Goal: Task Accomplishment & Management: Complete application form

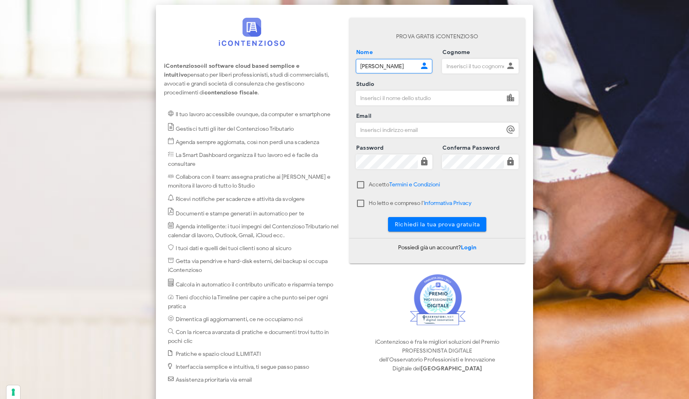
type input "alfredo"
type input "addonizio"
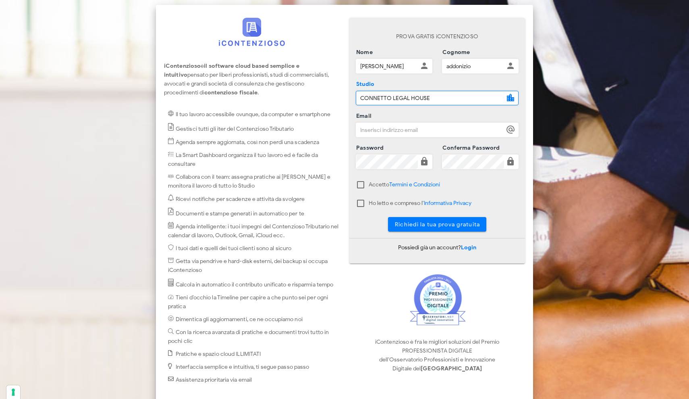
type input "CONNETTO LEGAL HOUSE"
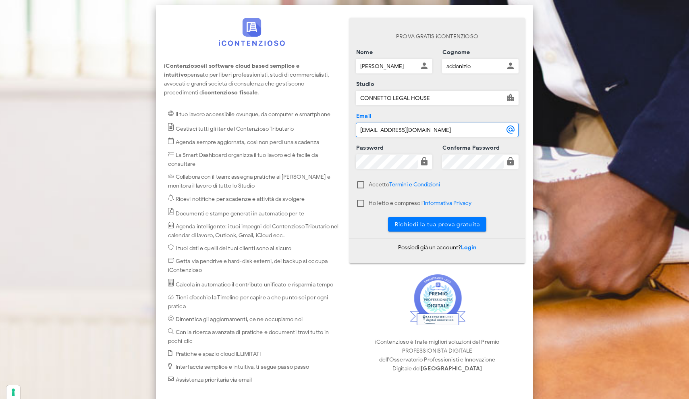
type input "addonizio@connetto.legal"
click at [361, 185] on div at bounding box center [361, 185] width 14 height 14
checkbox input "true"
click at [361, 205] on div at bounding box center [361, 203] width 14 height 14
checkbox input "true"
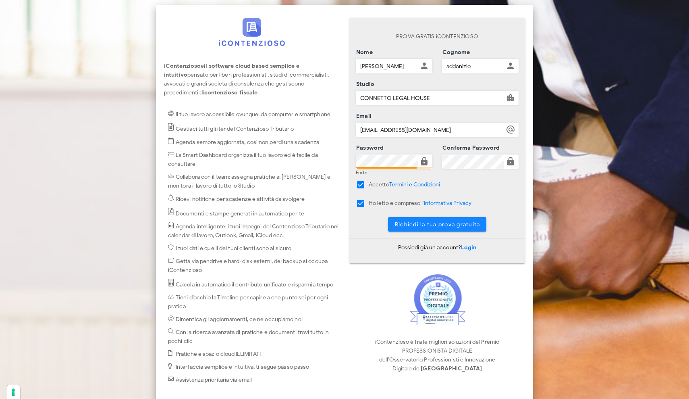
click at [433, 225] on span "Richiedi la tua prova gratuita" at bounding box center [437, 224] width 86 height 7
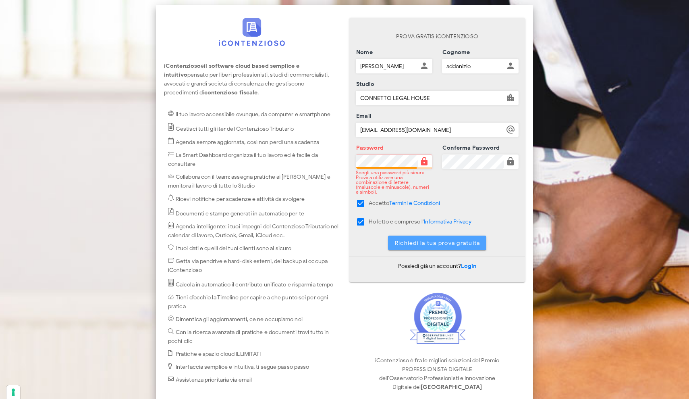
click at [438, 240] on span "Richiedi la tua prova gratuita" at bounding box center [437, 242] width 86 height 7
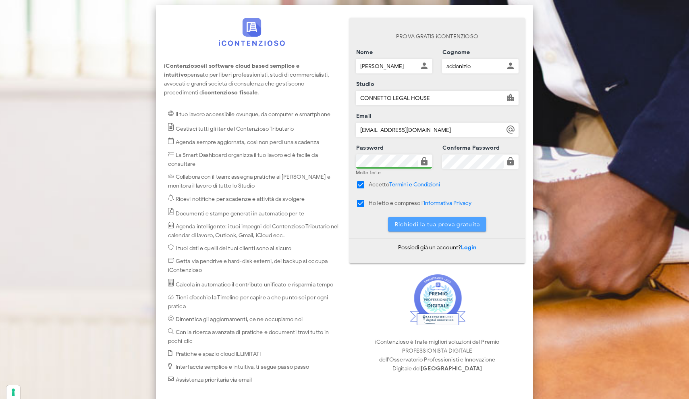
click at [432, 226] on span "Richiedi la tua prova gratuita" at bounding box center [437, 224] width 86 height 7
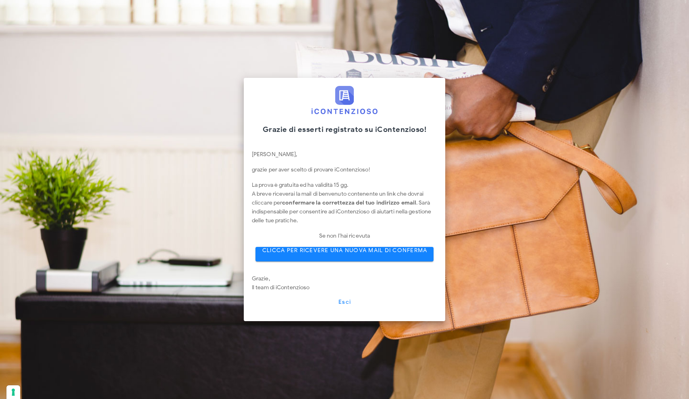
click at [306, 252] on span "CLICCA PER RICEVERE UNA NUOVA MAIL DI CONFERMA" at bounding box center [345, 250] width 166 height 7
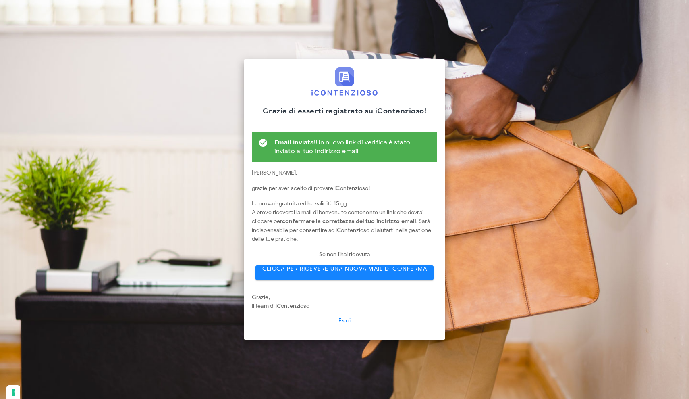
click at [337, 272] on span "CLICCA PER RICEVERE UNA NUOVA MAIL DI CONFERMA" at bounding box center [345, 268] width 166 height 7
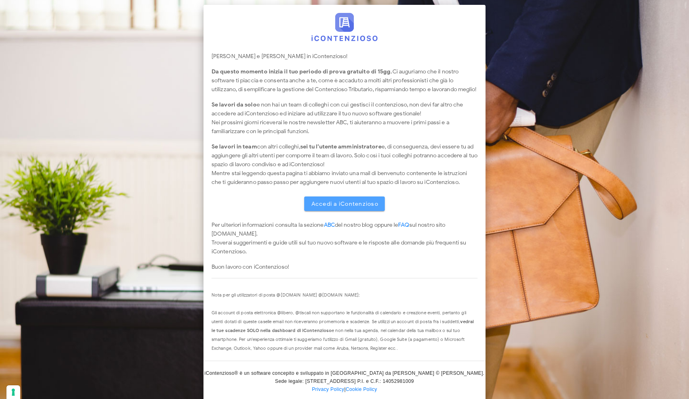
click at [329, 207] on span "Accedi a iContenzioso" at bounding box center [345, 203] width 68 height 7
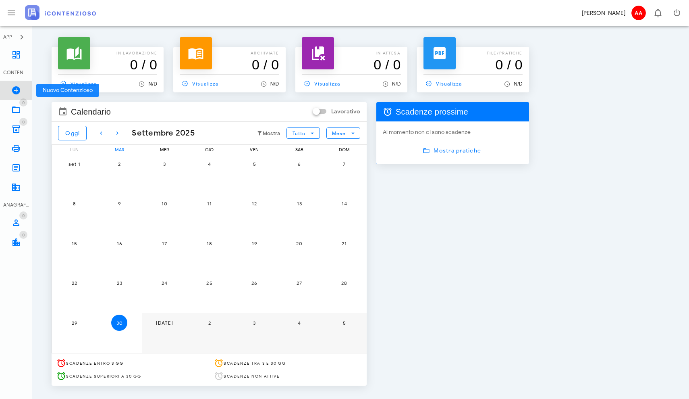
click at [15, 91] on icon at bounding box center [16, 90] width 10 height 10
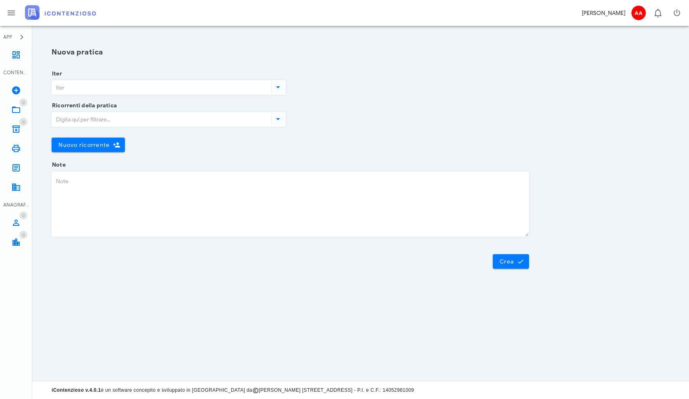
click at [153, 91] on input "Iter" at bounding box center [161, 88] width 218 height 14
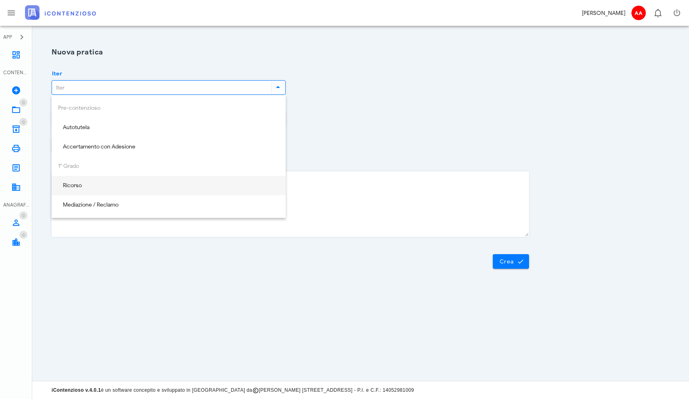
click at [112, 186] on div "Ricorso" at bounding box center [168, 185] width 221 height 7
type input "Ricorso"
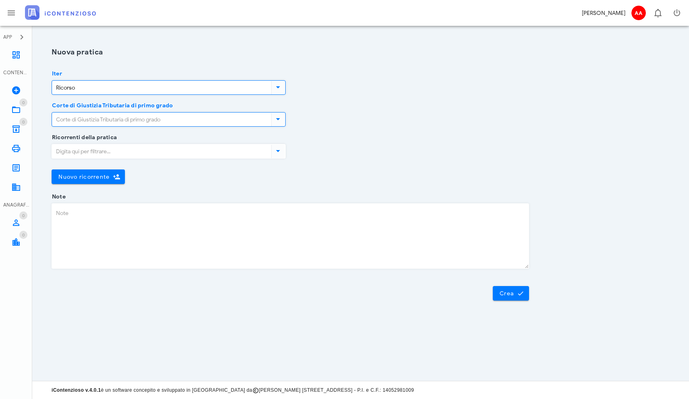
click at [153, 119] on input "Corte di Giustizia Tributaria di primo grado" at bounding box center [161, 119] width 218 height 14
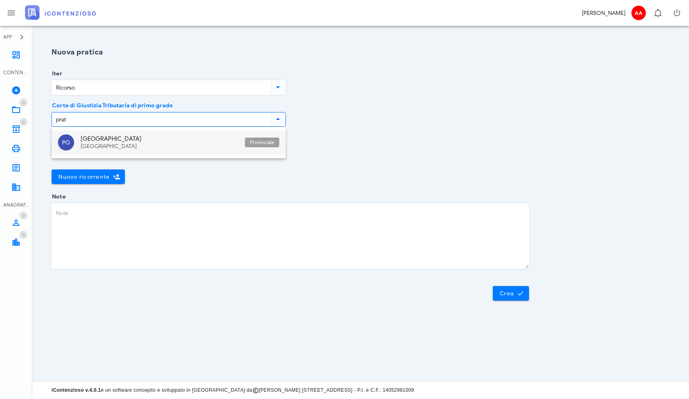
click at [130, 143] on div "Prato Toscana" at bounding box center [160, 142] width 158 height 25
type input "Prato"
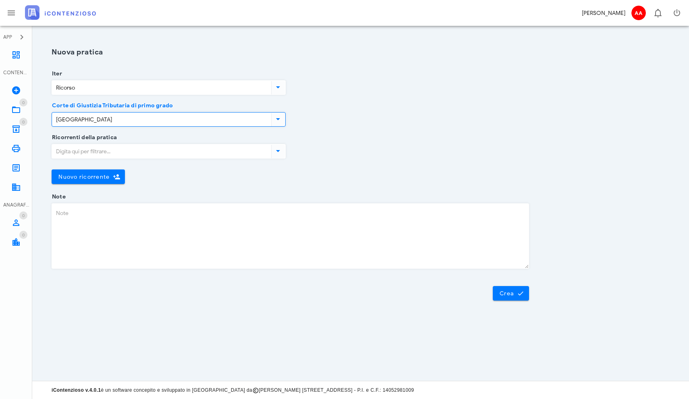
click at [126, 151] on input "Ricorrenti della pratica" at bounding box center [161, 151] width 218 height 14
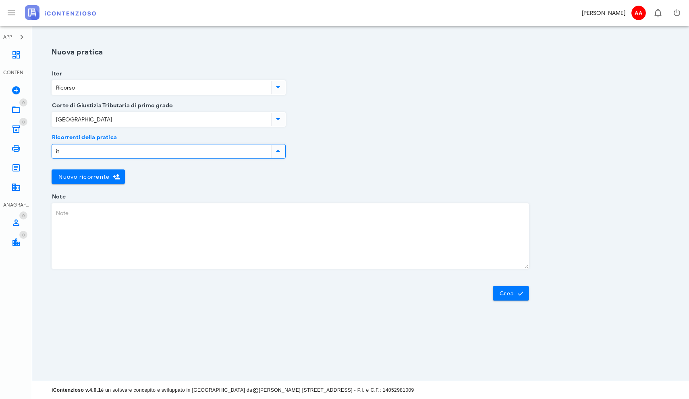
type input "i"
click at [99, 175] on span "Nuovo ricorrente" at bounding box center [84, 176] width 52 height 7
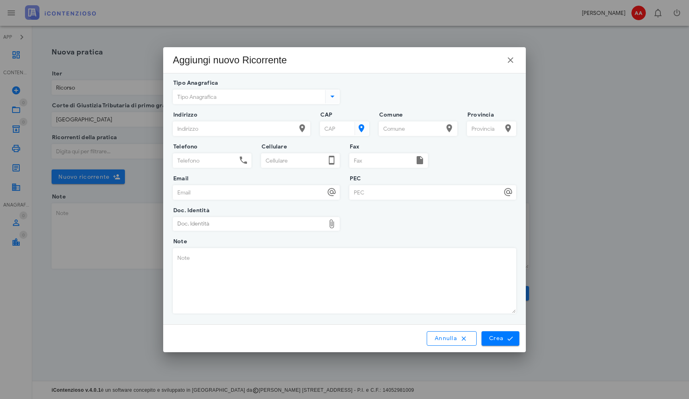
click at [247, 97] on input "Tipo Anagrafica" at bounding box center [248, 97] width 150 height 14
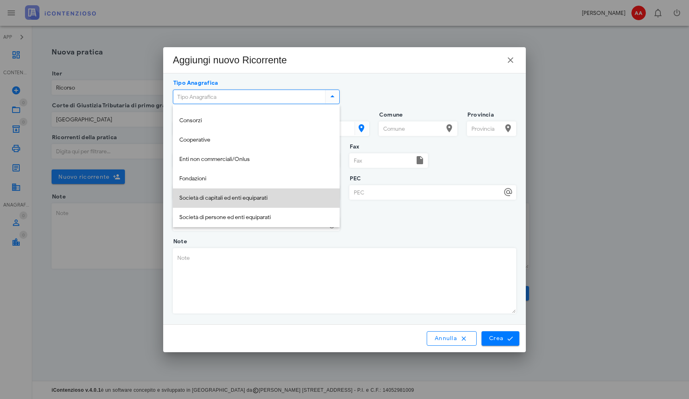
scroll to position [55, 0]
click at [224, 197] on div "Società di capitali ed enti equiparati" at bounding box center [256, 198] width 154 height 7
type input "Società di capitali ed enti equiparati"
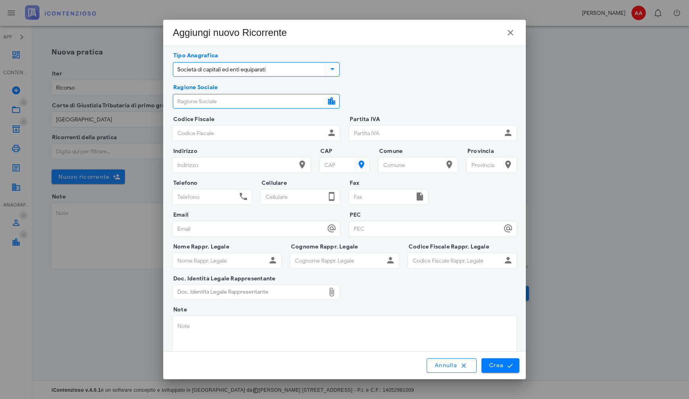
click at [228, 100] on input "Ragione Sociale" at bounding box center [249, 101] width 152 height 14
type input "ITALGENIO SRL"
click at [222, 137] on input "Codice Fiscale" at bounding box center [249, 133] width 152 height 14
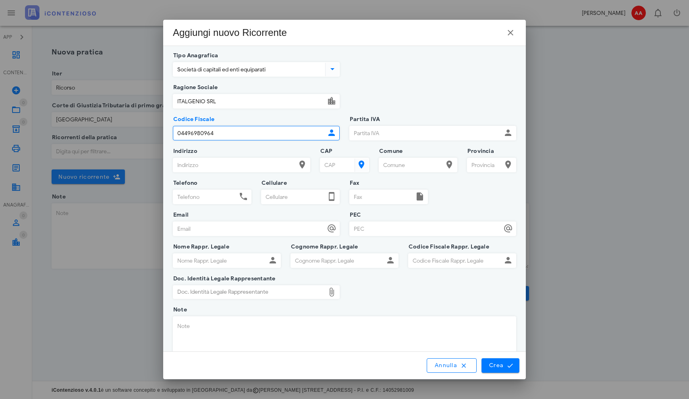
type input "04496980964"
click at [369, 129] on input "Partita IVA" at bounding box center [426, 133] width 152 height 14
drag, startPoint x: 243, startPoint y: 137, endPoint x: 174, endPoint y: 139, distance: 68.9
click at [174, 139] on input "04496980964" at bounding box center [249, 133] width 152 height 14
click at [364, 132] on input "Partita IVA" at bounding box center [426, 133] width 152 height 14
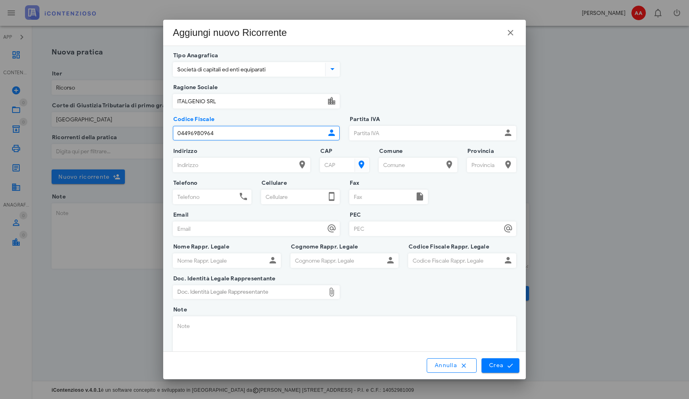
drag, startPoint x: 235, startPoint y: 135, endPoint x: 158, endPoint y: 137, distance: 76.6
click at [158, 137] on div "APP Dashboard CONTENZIOSO Nuovo Contenzioso 0 In Lavorazione 0 0 Archivio 0 Sta…" at bounding box center [344, 199] width 689 height 399
click at [362, 135] on input "Partita IVA" at bounding box center [426, 133] width 152 height 14
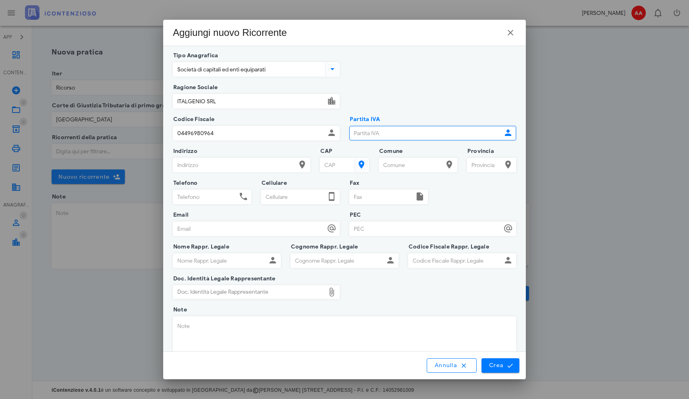
paste input "04496980964"
type input "04496980964"
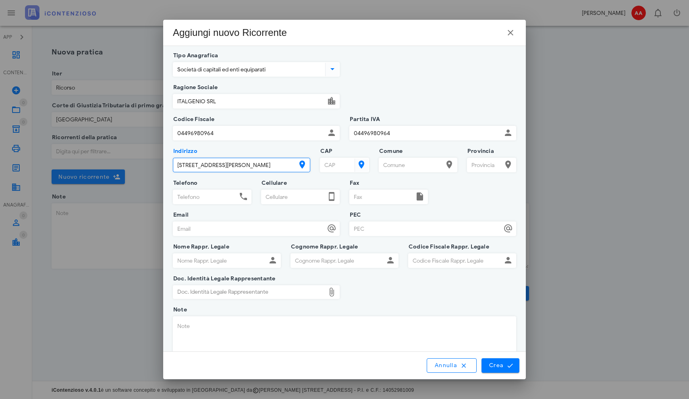
type input "VIA GIUSEPPE VALENTINI 13"
click at [328, 167] on input "CAP" at bounding box center [336, 165] width 33 height 14
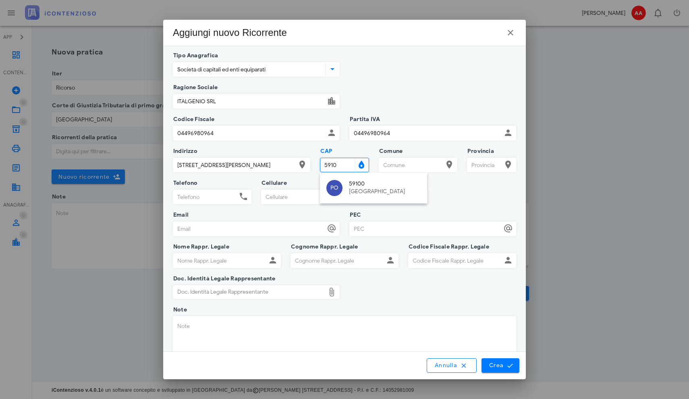
type input "59100"
click at [363, 187] on div "59100 Prato" at bounding box center [385, 188] width 72 height 24
type input "Prato"
type input "PO"
type input "59100"
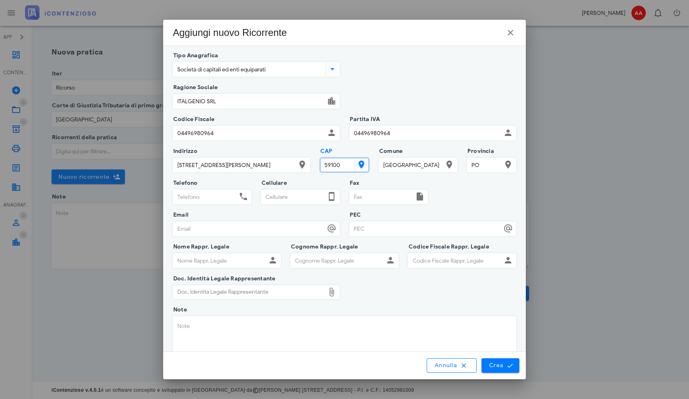
click at [399, 215] on div "PEC" at bounding box center [432, 231] width 167 height 32
type input "ANTONIO"
type input "GROSSO"
click at [446, 259] on input "Codice Fiscale Rappr. Legale" at bounding box center [455, 260] width 93 height 14
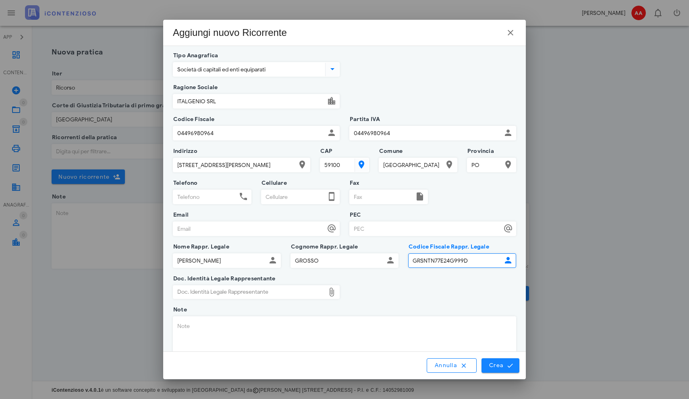
type input "GRSNTN77E24G999D"
click at [495, 367] on span "Crea" at bounding box center [500, 364] width 23 height 7
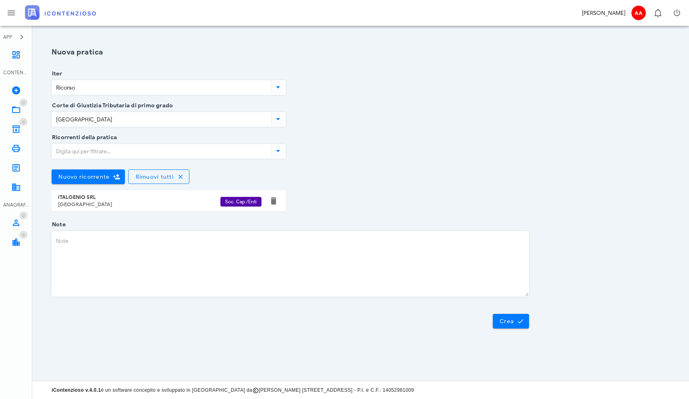
click at [112, 197] on div "ITALGENIO SRL" at bounding box center [139, 197] width 162 height 6
click at [228, 202] on span "Soc. Cap./Enti" at bounding box center [240, 202] width 31 height 10
click at [111, 149] on input "Ricorrenti della pratica" at bounding box center [161, 151] width 218 height 14
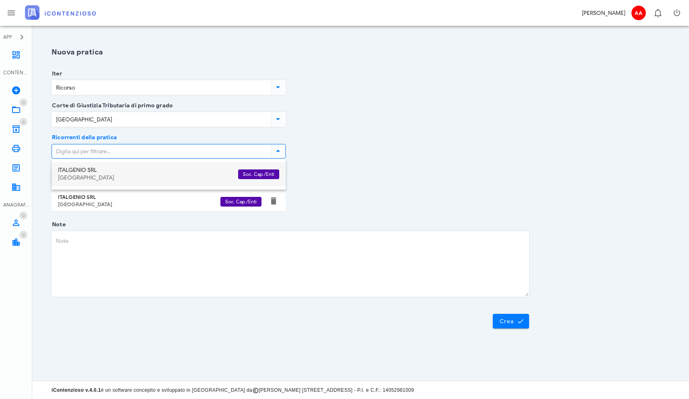
click at [112, 170] on div "ITALGENIO SRL" at bounding box center [145, 170] width 174 height 7
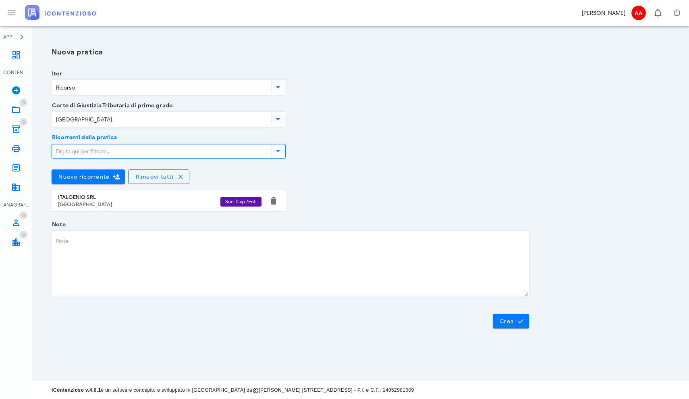
click at [232, 204] on span "Soc. Cap./Enti" at bounding box center [240, 202] width 31 height 10
click at [88, 199] on div "ITALGENIO SRL" at bounding box center [139, 197] width 162 height 6
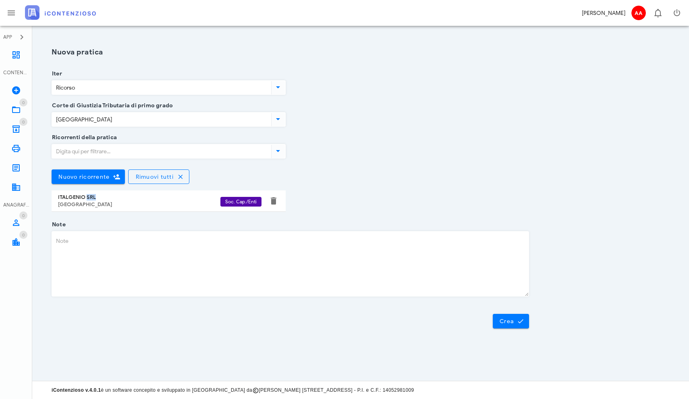
click at [88, 199] on div "ITALGENIO SRL" at bounding box center [139, 197] width 162 height 6
click at [247, 202] on span "Soc. Cap./Enti" at bounding box center [240, 202] width 31 height 10
click at [85, 200] on div "ITALGENIO SRL Prato" at bounding box center [139, 201] width 162 height 20
click at [278, 151] on icon at bounding box center [278, 151] width 10 height 10
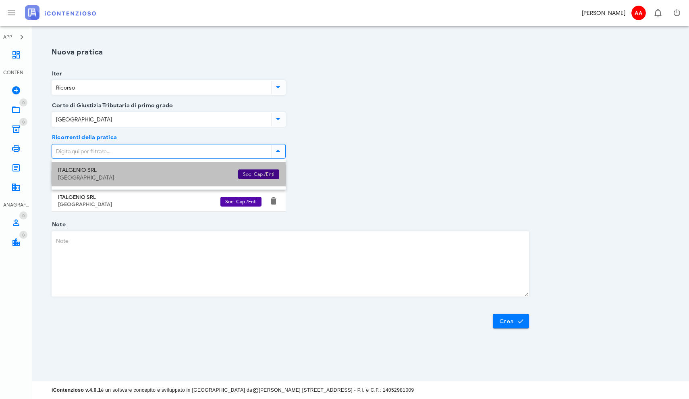
click at [81, 176] on div "Prato" at bounding box center [145, 177] width 174 height 7
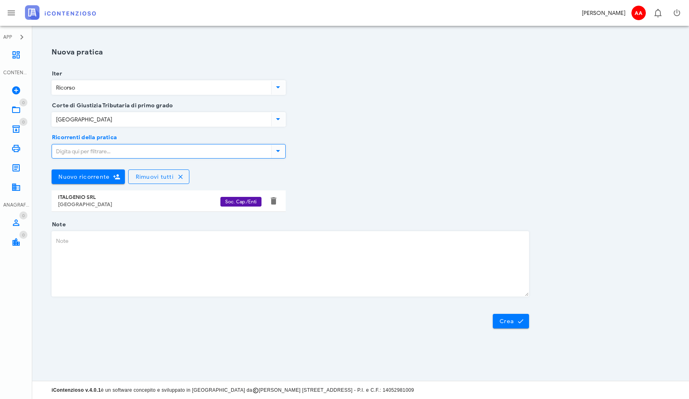
click at [232, 203] on span "Soc. Cap./Enti" at bounding box center [240, 202] width 31 height 10
click at [65, 202] on div "Prato" at bounding box center [139, 204] width 162 height 6
click at [71, 153] on input "Ricorrenti della pratica" at bounding box center [161, 151] width 218 height 14
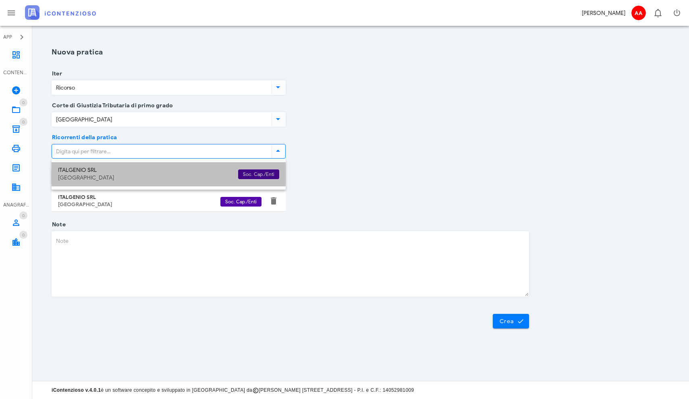
click at [62, 177] on div "Prato" at bounding box center [145, 177] width 174 height 7
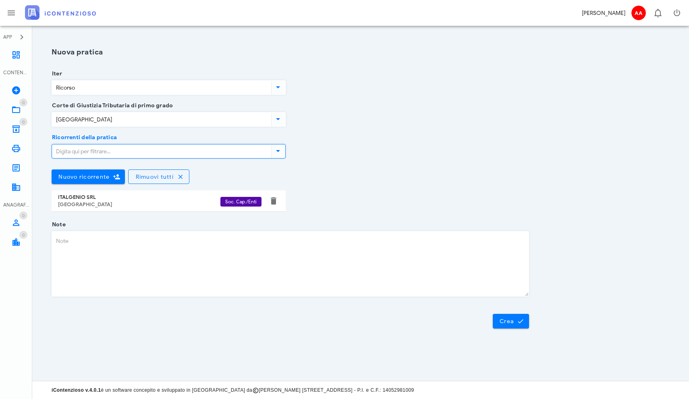
click at [62, 203] on div "Prato" at bounding box center [139, 204] width 162 height 6
click at [99, 198] on div "ITALGENIO SRL" at bounding box center [139, 197] width 162 height 6
click at [79, 203] on div "Prato" at bounding box center [139, 204] width 162 height 6
click at [232, 200] on span "Soc. Cap./Enti" at bounding box center [240, 202] width 31 height 10
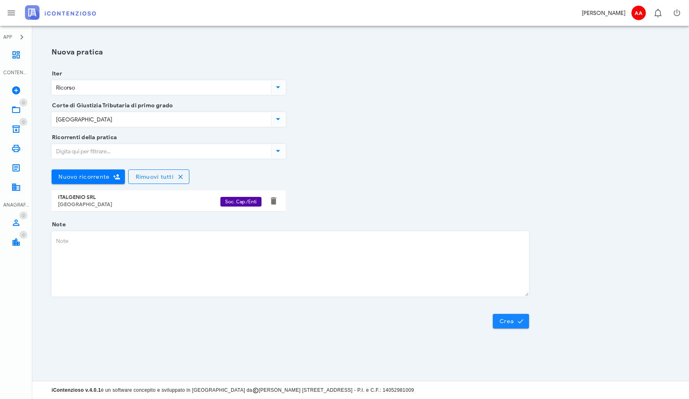
click at [509, 325] on button "Crea" at bounding box center [511, 320] width 36 height 15
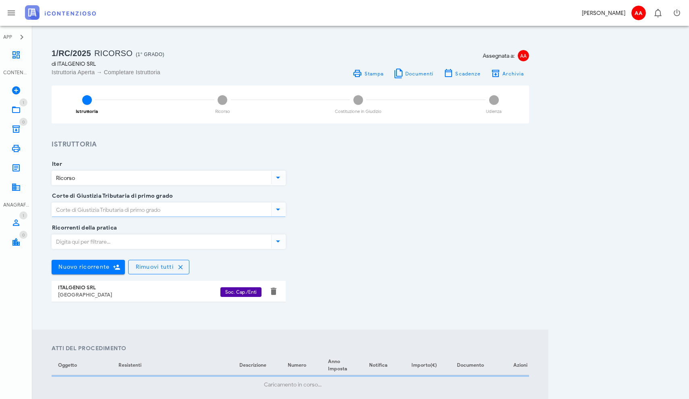
type input "[GEOGRAPHIC_DATA]"
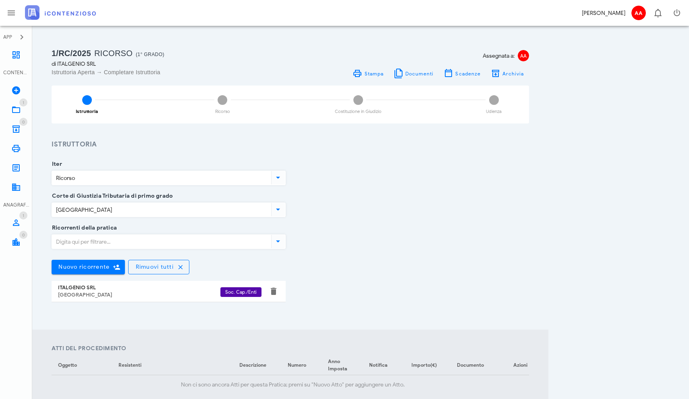
click at [71, 293] on div "[GEOGRAPHIC_DATA]" at bounding box center [139, 294] width 162 height 6
click at [68, 285] on div "ITALGENIO SRL" at bounding box center [139, 287] width 162 height 6
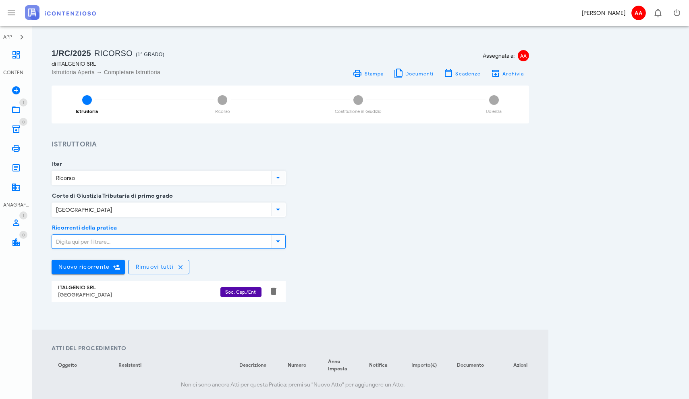
click at [96, 236] on input "Ricorrenti della pratica" at bounding box center [161, 242] width 218 height 14
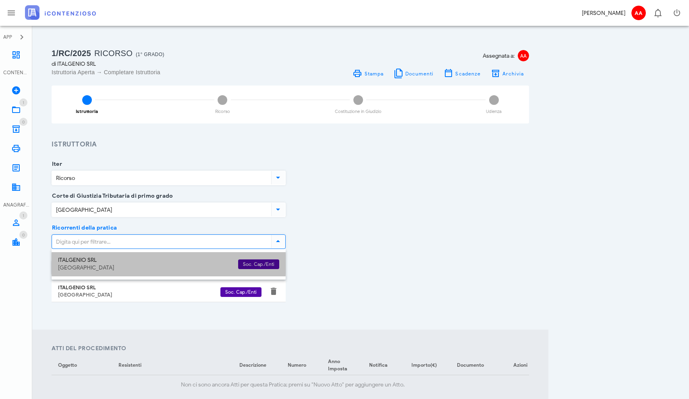
click at [69, 263] on div "ITALGENIO SRL" at bounding box center [145, 260] width 174 height 7
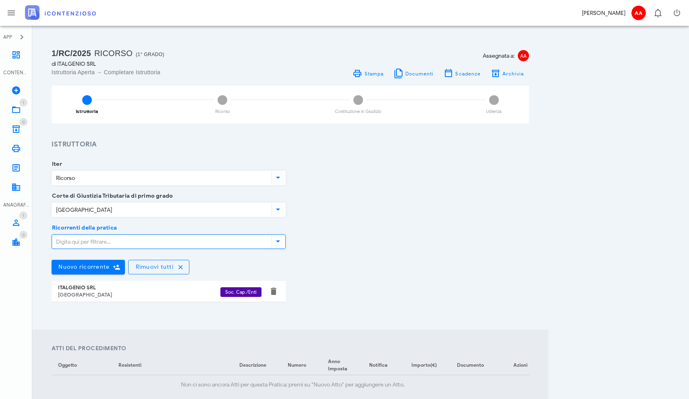
click at [72, 292] on div "Prato" at bounding box center [139, 294] width 162 height 6
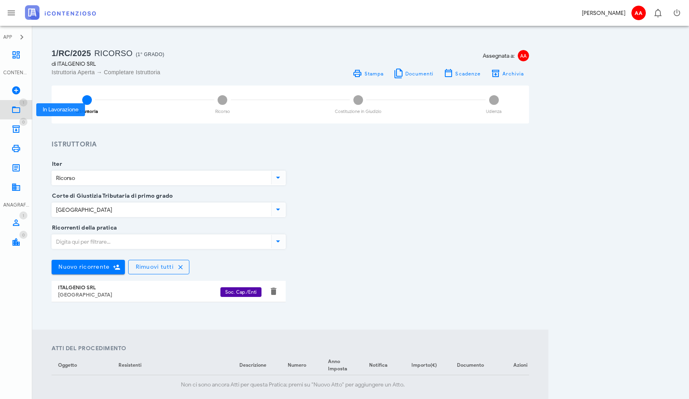
click at [17, 110] on icon at bounding box center [16, 110] width 10 height 10
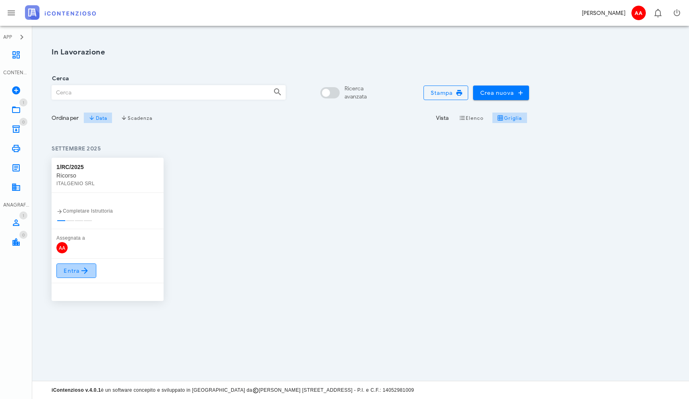
click at [76, 272] on span "Entra" at bounding box center [76, 271] width 26 height 10
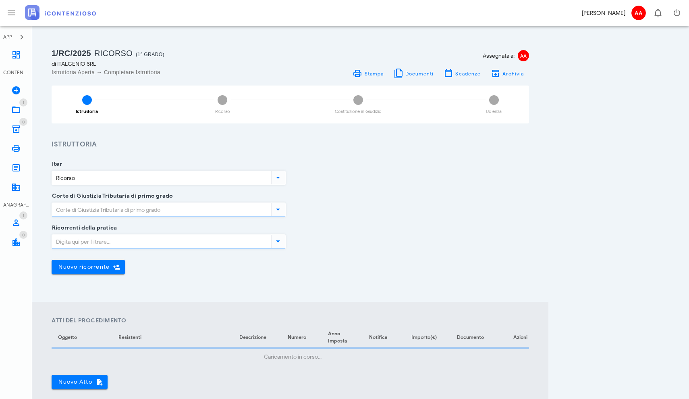
type input "[GEOGRAPHIC_DATA]"
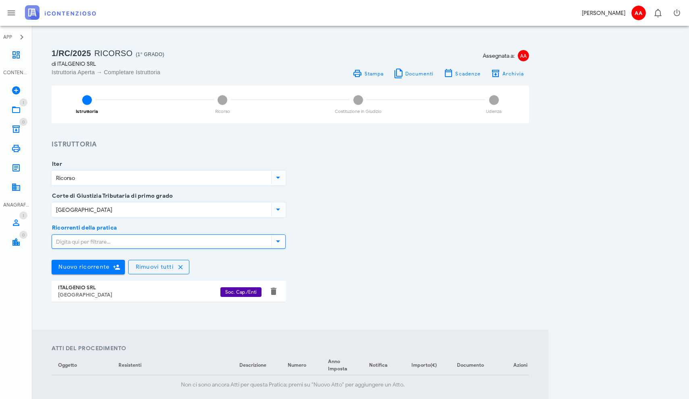
click at [122, 241] on input "Ricorrenti della pratica" at bounding box center [161, 242] width 218 height 14
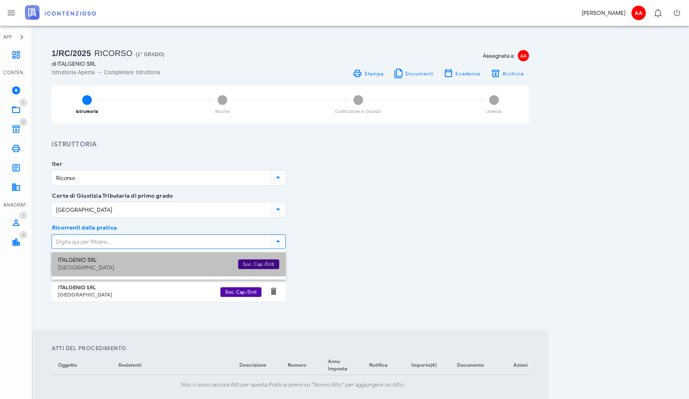
click at [86, 260] on div "ITALGENIO SRL" at bounding box center [145, 260] width 174 height 7
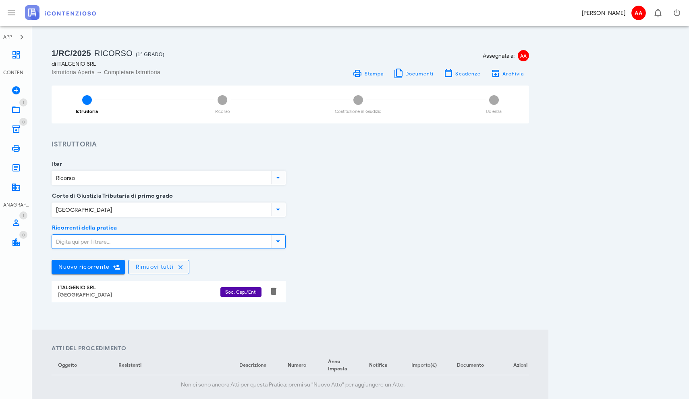
click at [83, 293] on div "Prato" at bounding box center [139, 294] width 162 height 6
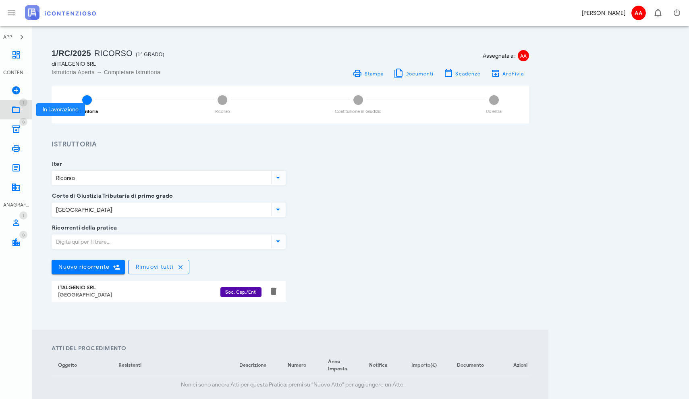
click at [16, 110] on icon at bounding box center [16, 110] width 10 height 10
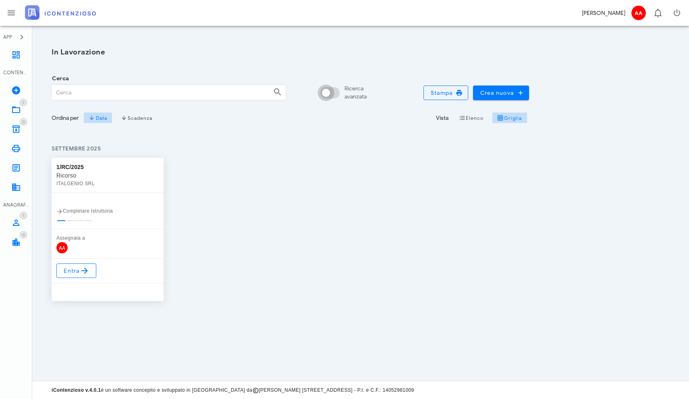
click at [330, 94] on div at bounding box center [326, 93] width 14 height 14
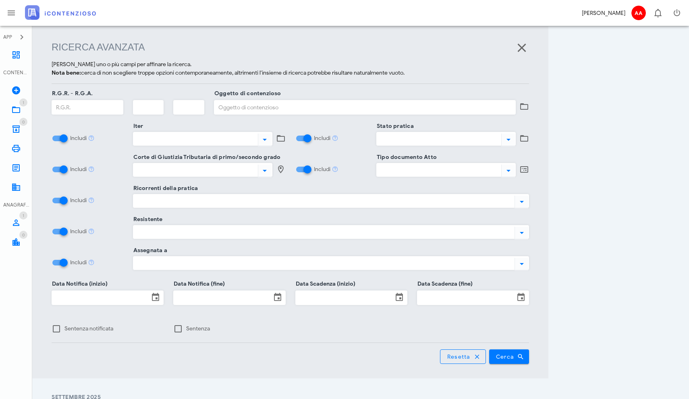
scroll to position [104, 0]
click at [524, 49] on button "button" at bounding box center [522, 47] width 15 height 15
checkbox input "false"
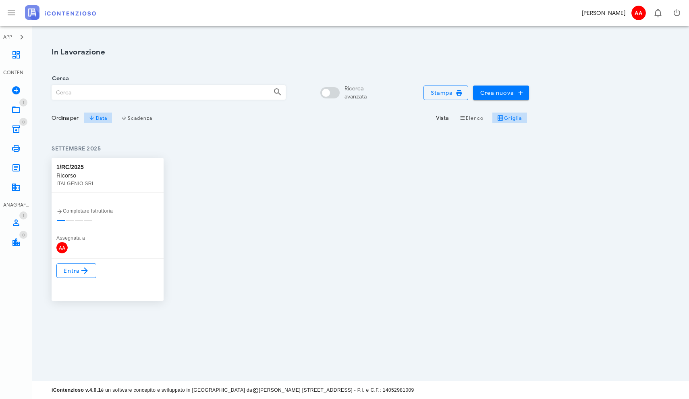
click at [64, 250] on span "AA" at bounding box center [61, 247] width 11 height 11
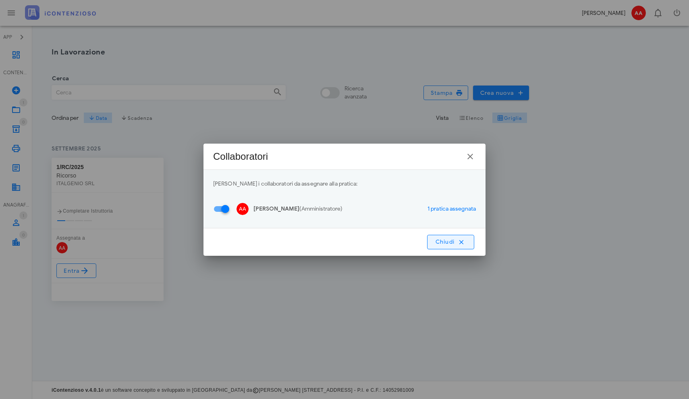
click at [453, 240] on span "Chiudi" at bounding box center [451, 241] width 32 height 7
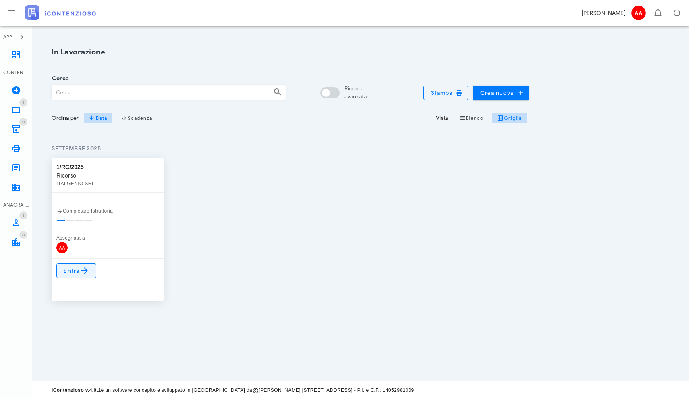
click at [83, 274] on icon at bounding box center [85, 271] width 10 height 10
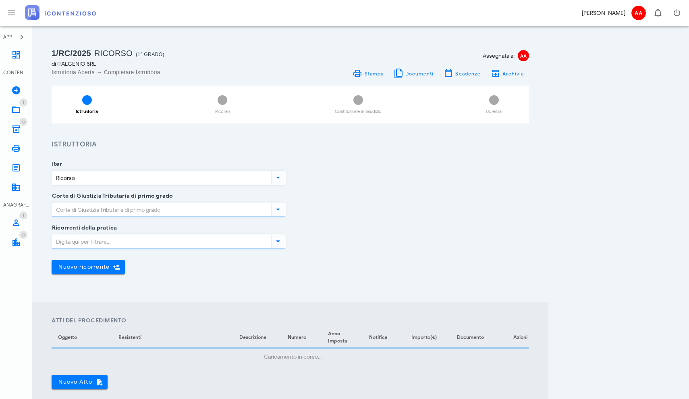
type input "[GEOGRAPHIC_DATA]"
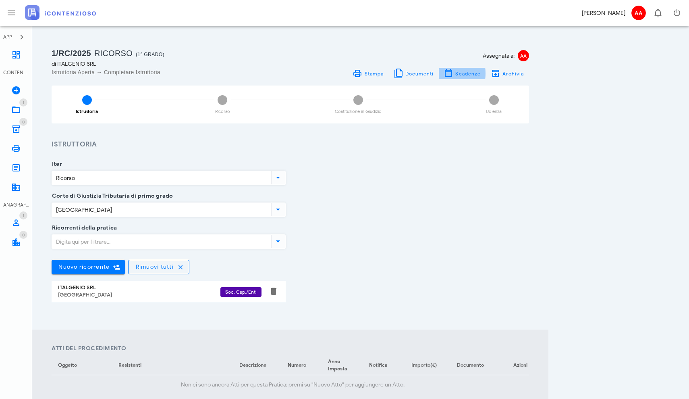
click at [455, 73] on span "Scadenze" at bounding box center [462, 74] width 37 height 10
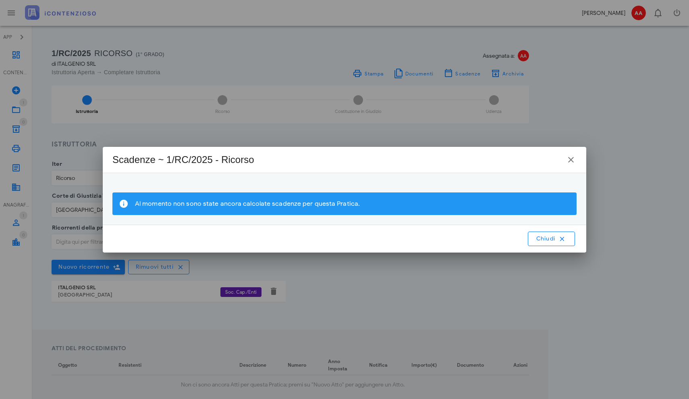
click at [206, 207] on div "Al momento non sono state ancora calcolate scadenze per questa Pratica." at bounding box center [352, 203] width 435 height 9
click at [551, 240] on span "Chiudi" at bounding box center [552, 238] width 32 height 7
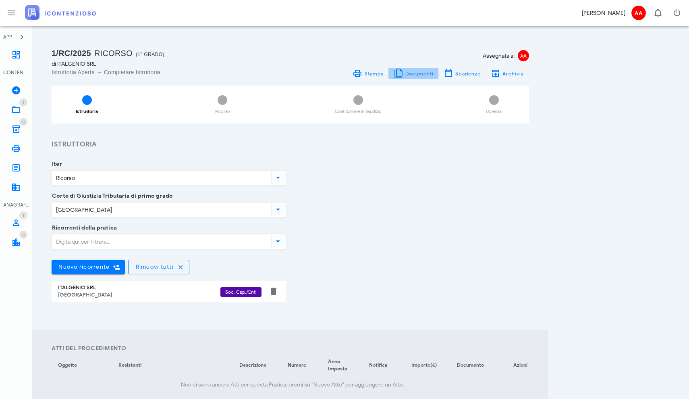
click at [415, 72] on span "Documenti" at bounding box center [419, 74] width 29 height 6
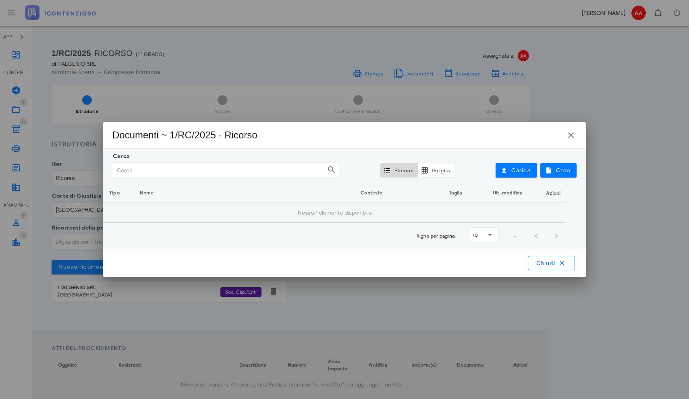
click at [230, 167] on input "Cerca" at bounding box center [219, 170] width 212 height 14
click at [332, 169] on icon at bounding box center [332, 170] width 10 height 10
click at [517, 169] on span "Carica" at bounding box center [516, 169] width 29 height 7
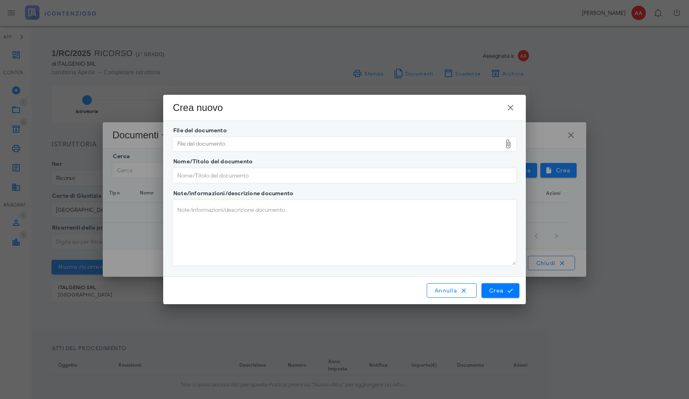
click at [235, 145] on div "File del documento" at bounding box center [337, 143] width 328 height 13
type input "C:\fakepath\ALLA FIRMA RICORSO CORTE DI GIUSTIZIA TRIBUTARIA DI PRIMO GRADO.docx"
type input "ALLA-FIRMA-RICORSO-CORTE-DI-GIUSTIZIA-TRIBUTARIA-DI-PRIMO-GRADO.docx"
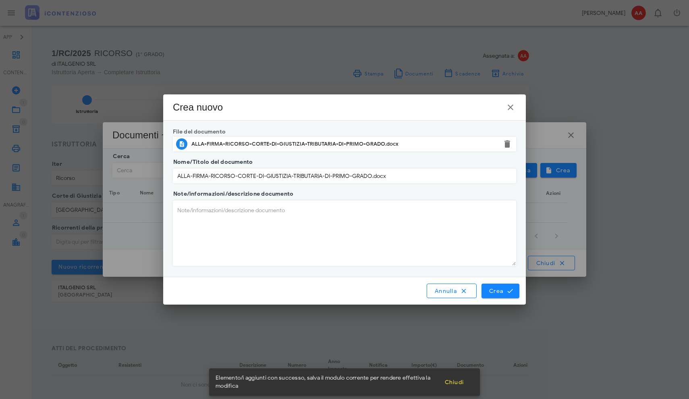
click at [497, 292] on span "Crea" at bounding box center [500, 290] width 23 height 7
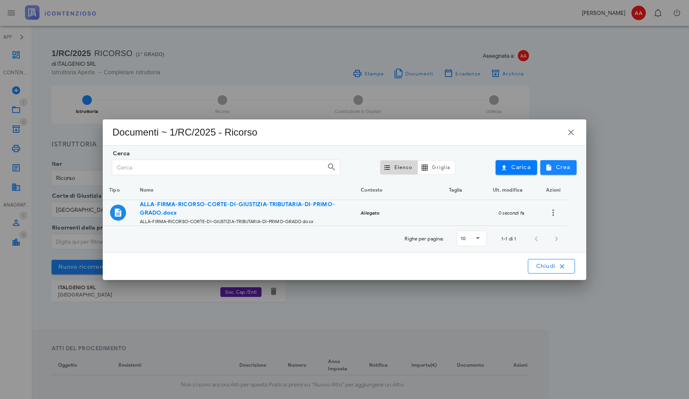
click at [553, 167] on span "Crea" at bounding box center [558, 167] width 23 height 7
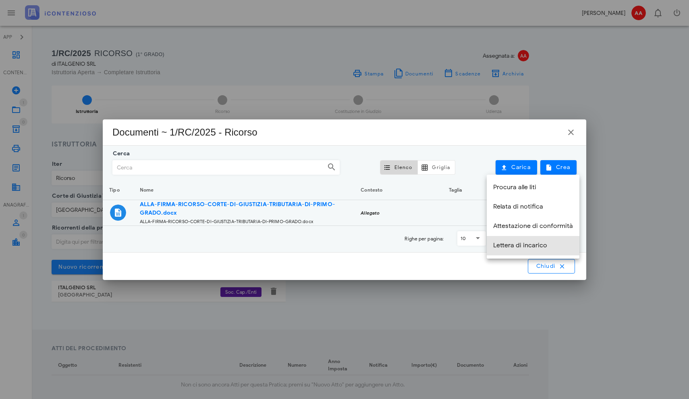
click at [503, 246] on div "Lettera di incarico" at bounding box center [533, 245] width 80 height 8
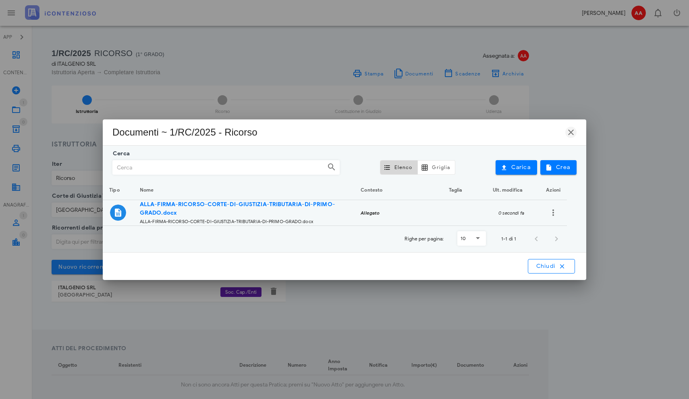
click at [572, 131] on icon "button" at bounding box center [571, 132] width 10 height 10
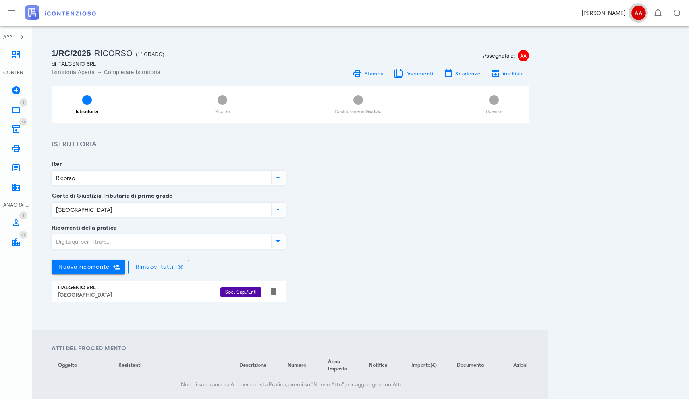
click at [638, 13] on span "AA" at bounding box center [638, 13] width 15 height 15
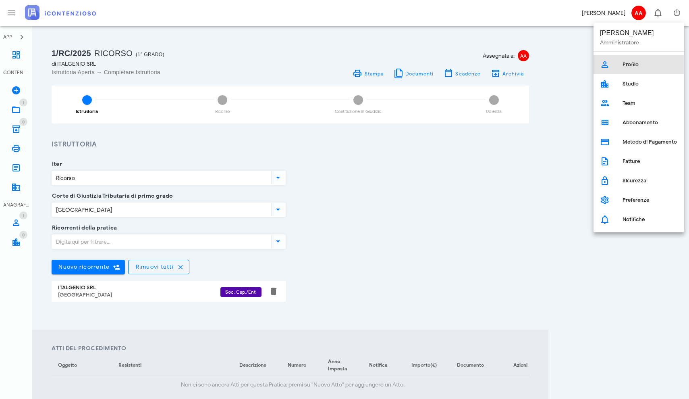
click at [620, 63] on link "Profilo" at bounding box center [639, 64] width 91 height 19
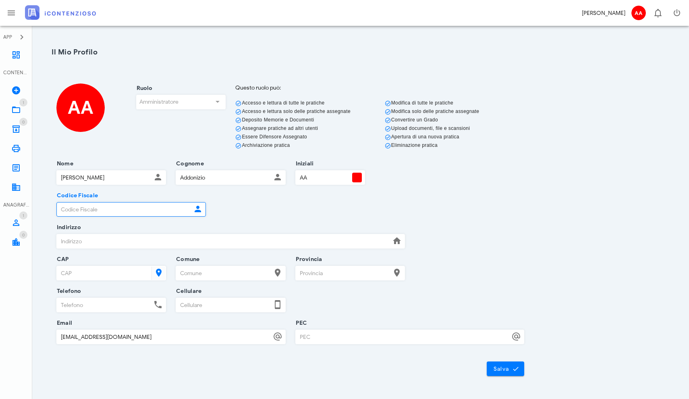
click at [143, 209] on input "Codice Fiscale" at bounding box center [124, 209] width 135 height 14
type input "DDNLRD65B14A783K"
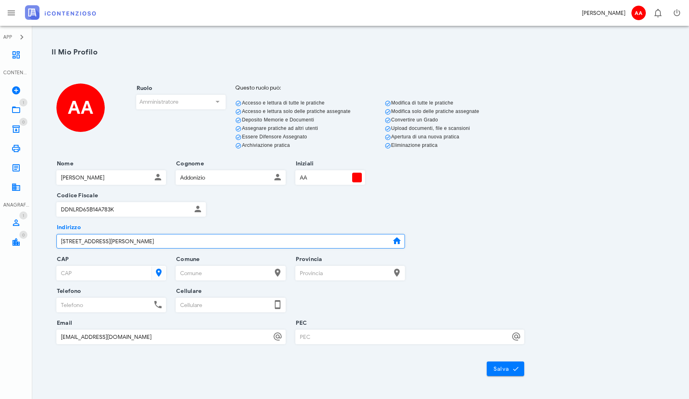
type input "VIA LUIGI SETTEMBRINI 29"
click at [116, 276] on input "CAP" at bounding box center [103, 273] width 93 height 14
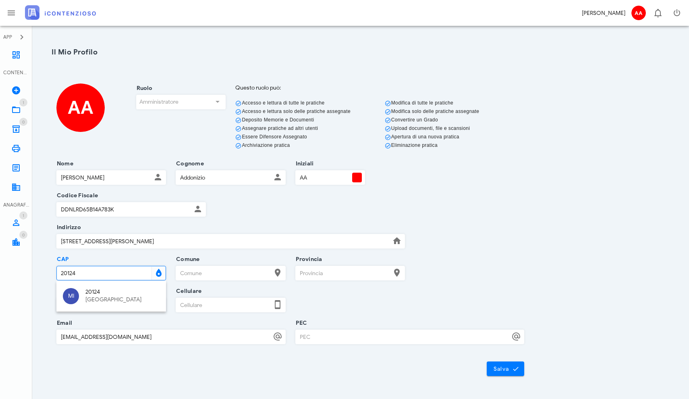
type input "20124"
click at [195, 272] on input "Comune" at bounding box center [223, 273] width 95 height 14
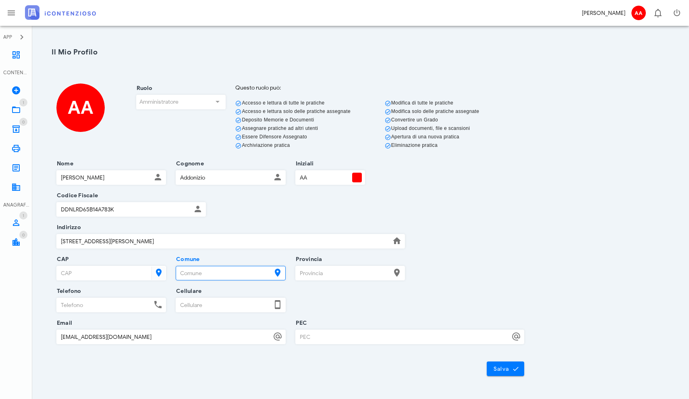
click at [123, 274] on input "CAP" at bounding box center [103, 273] width 93 height 14
type input "20124"
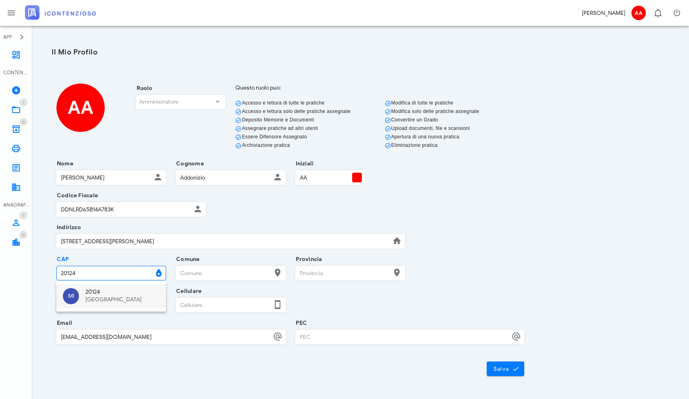
click at [99, 297] on div "[GEOGRAPHIC_DATA]" at bounding box center [122, 299] width 74 height 7
type input "[GEOGRAPHIC_DATA]"
type input "MI"
type input "20124"
type input "3913012372"
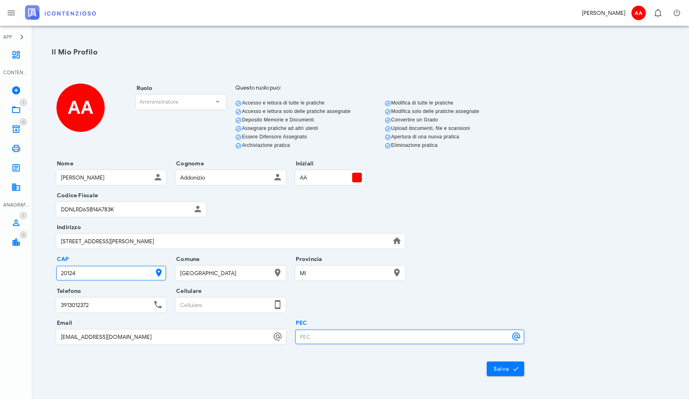
click at [318, 337] on input "PEC" at bounding box center [403, 337] width 214 height 14
type input "A"
type input "[EMAIL_ADDRESS][DOMAIN_NAME]"
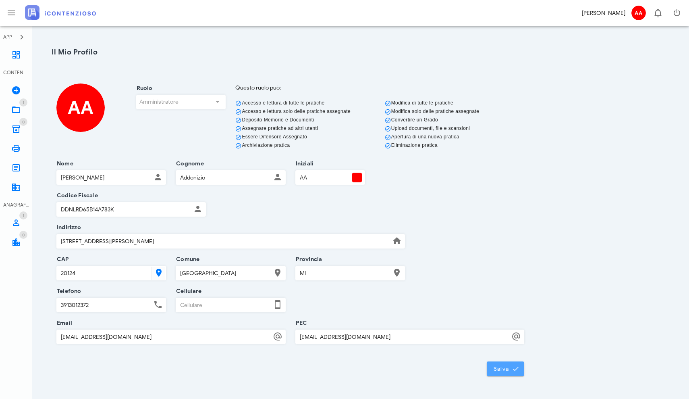
click at [497, 369] on span "Salva" at bounding box center [505, 368] width 25 height 7
click at [640, 15] on span "AA" at bounding box center [638, 13] width 15 height 15
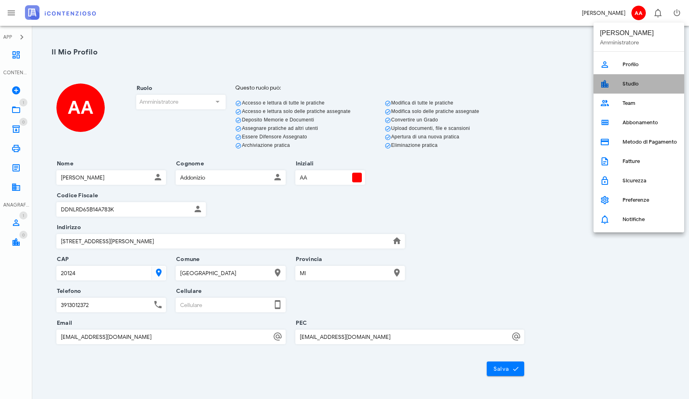
click at [620, 83] on link "Studio" at bounding box center [639, 83] width 91 height 19
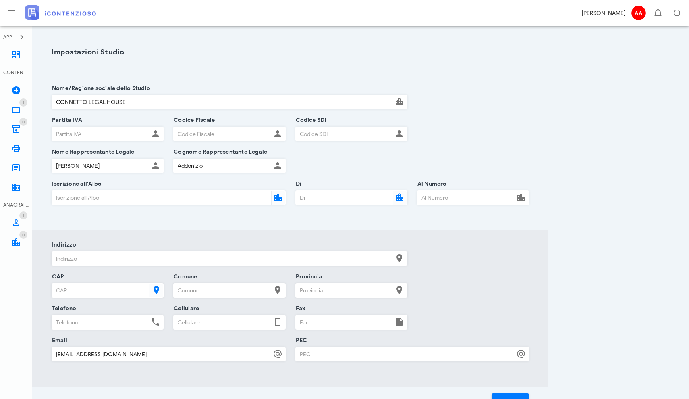
click at [128, 136] on input "Partita IVA" at bounding box center [100, 134] width 97 height 14
type input "14074170961"
click at [210, 135] on input "Codice Fiscale" at bounding box center [222, 134] width 97 height 14
drag, startPoint x: 106, startPoint y: 136, endPoint x: 37, endPoint y: 135, distance: 68.9
click at [37, 135] on section "Nome/Ragione sociale dello Studio CONNETTO LEGAL HOUSE Partita IVA 14074170961 …" at bounding box center [290, 152] width 516 height 156
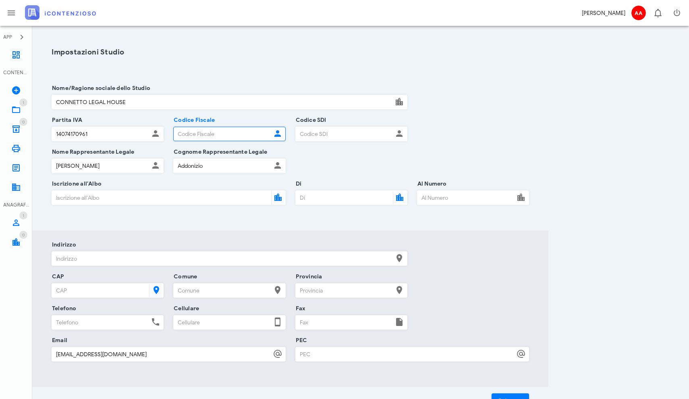
click at [189, 133] on input "Codice Fiscale" at bounding box center [222, 134] width 97 height 14
paste input "14074170961"
type input "14074170961"
click at [316, 134] on input "Codice SDI" at bounding box center [344, 134] width 97 height 14
type input "SSVLYR2"
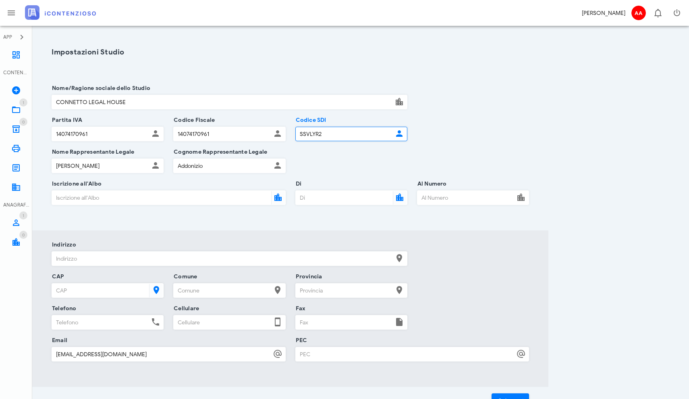
click at [127, 201] on input "Iscrizione all'Albo" at bounding box center [161, 198] width 218 height 14
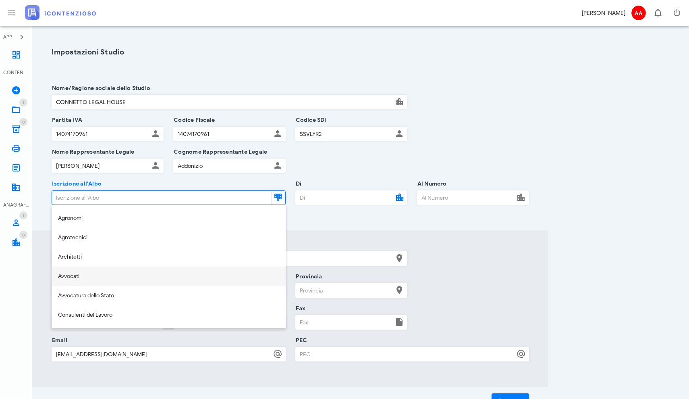
click at [69, 276] on div "Avvocati" at bounding box center [168, 276] width 221 height 7
type input "Avvocati"
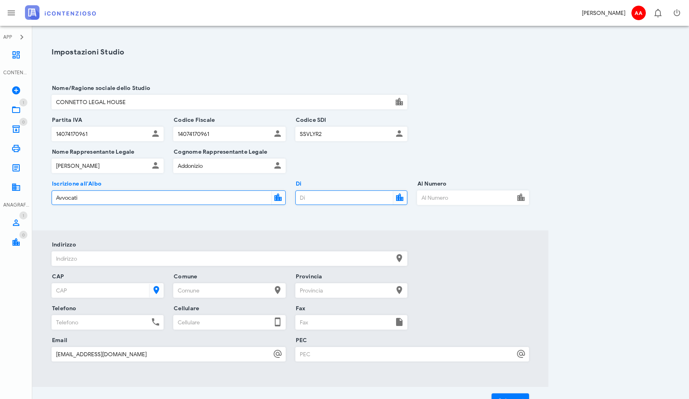
click at [323, 200] on input "Di" at bounding box center [343, 198] width 95 height 14
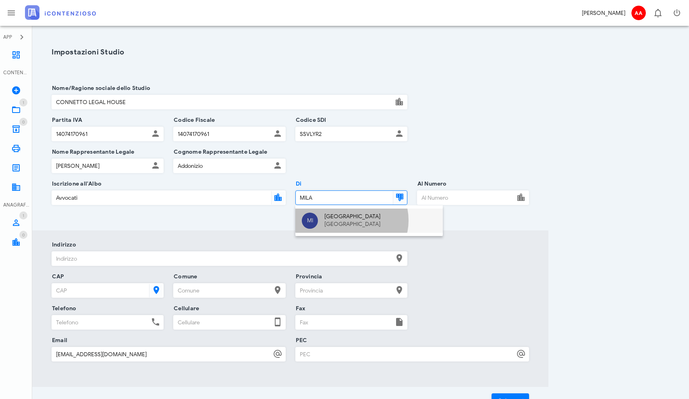
click at [328, 222] on div "Lombardia" at bounding box center [380, 224] width 112 height 7
type input "[GEOGRAPHIC_DATA]"
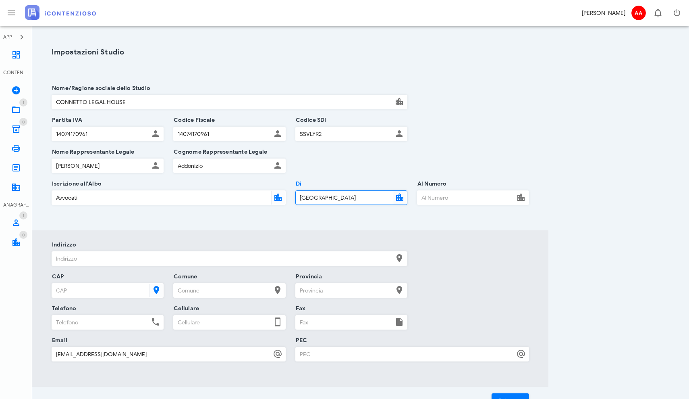
click at [444, 199] on input "Al Numero" at bounding box center [465, 198] width 97 height 14
type input "187"
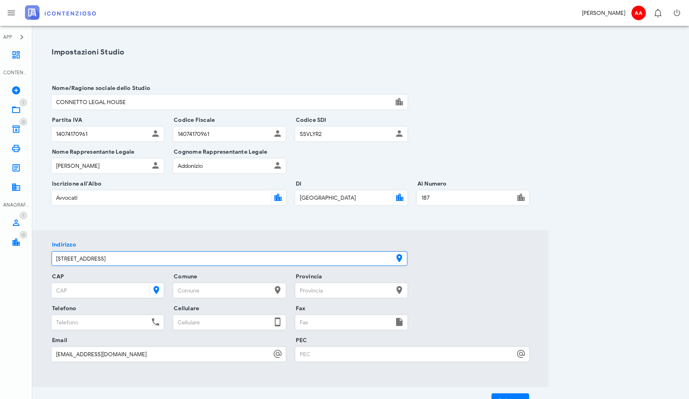
type input "VIA VARESINA 162"
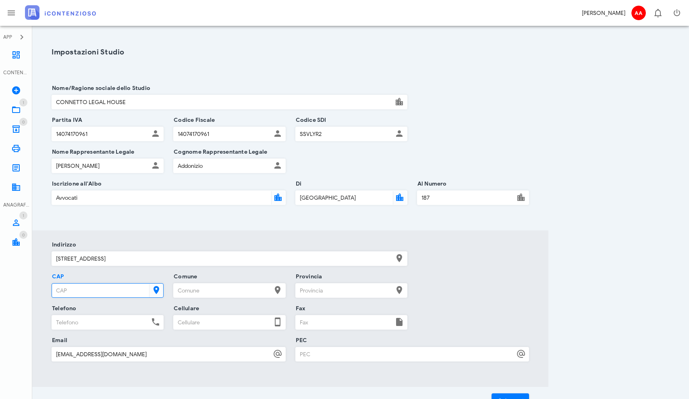
click at [100, 290] on input "CAP" at bounding box center [99, 290] width 95 height 14
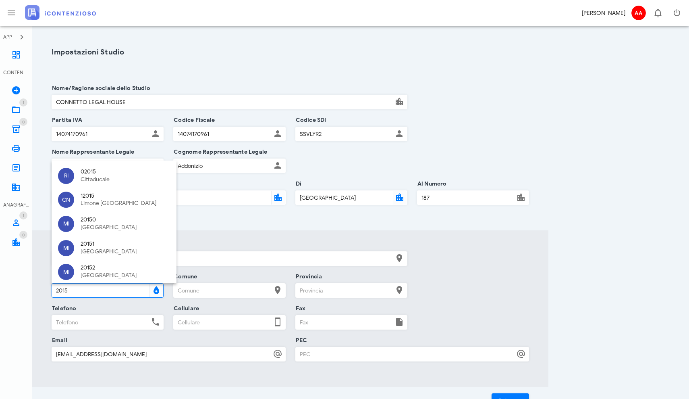
type input "20156"
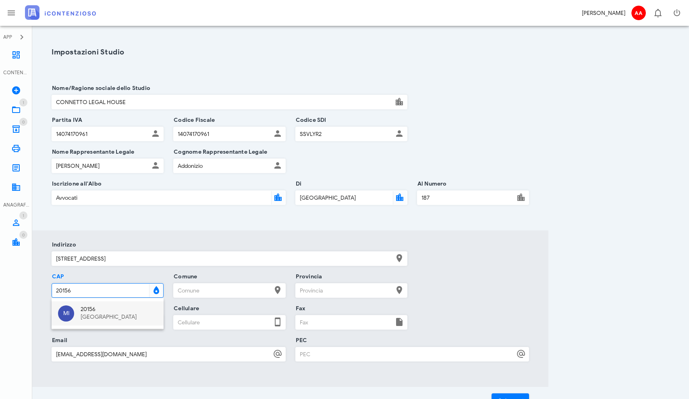
click at [90, 315] on div "[GEOGRAPHIC_DATA]" at bounding box center [119, 316] width 77 height 7
type input "[GEOGRAPHIC_DATA]"
type input "MI"
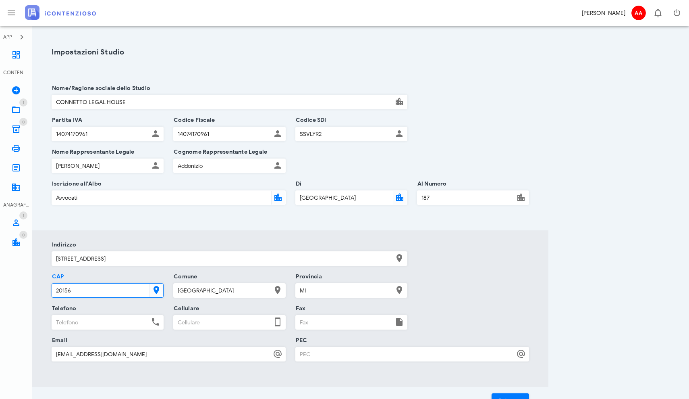
type input "20156"
click at [594, 291] on div "Impostazioni Studio Nome/Ragione sociale dello Studio CONNETTO LEGAL HOUSE Part…" at bounding box center [360, 223] width 637 height 377
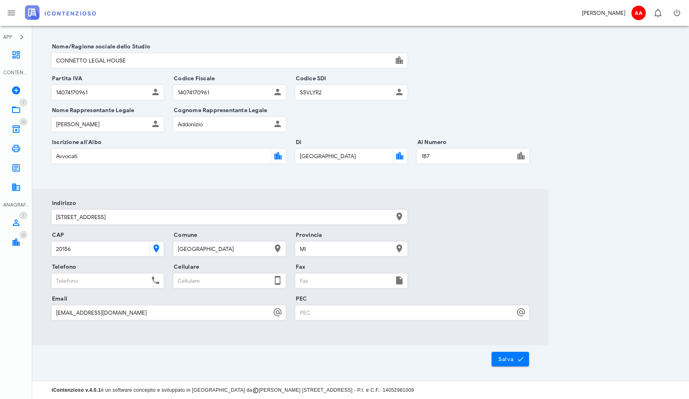
scroll to position [42, 0]
click at [508, 360] on span "Salva" at bounding box center [510, 358] width 25 height 7
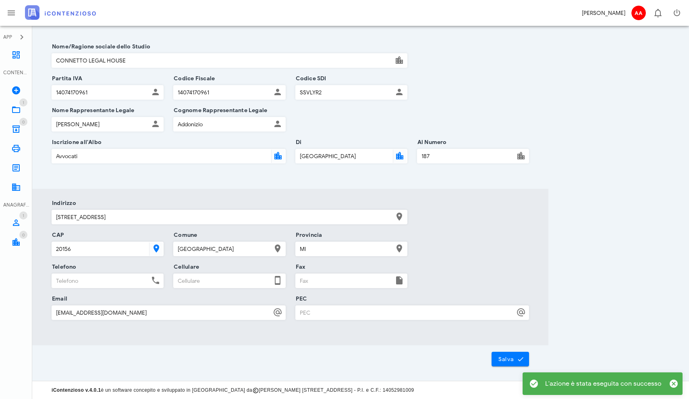
click at [618, 10] on div "[PERSON_NAME]" at bounding box center [604, 13] width 44 height 8
click at [635, 12] on span "AA" at bounding box center [638, 13] width 15 height 15
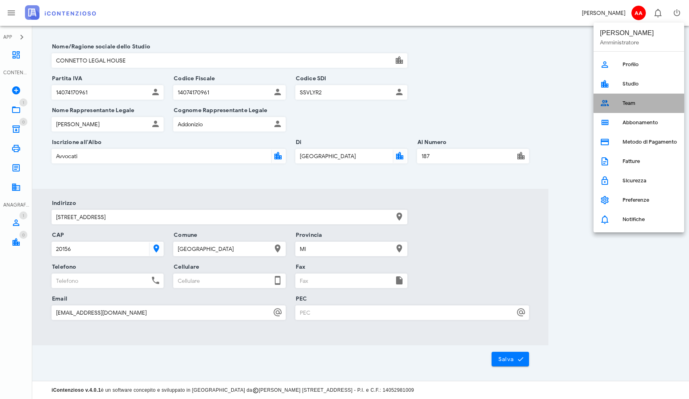
click at [608, 102] on icon at bounding box center [605, 103] width 10 height 10
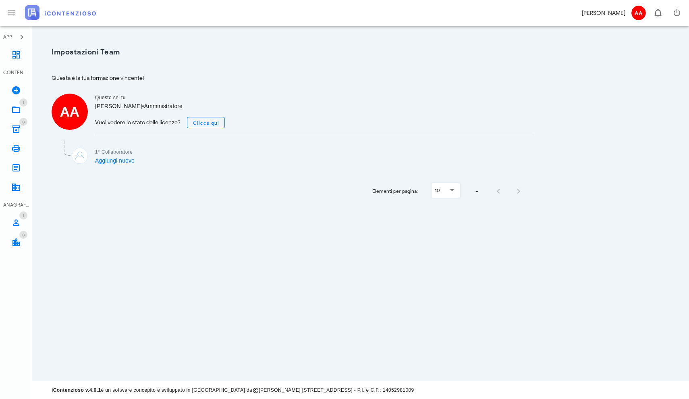
click at [116, 163] on link "Aggiungi nuovo" at bounding box center [114, 160] width 39 height 6
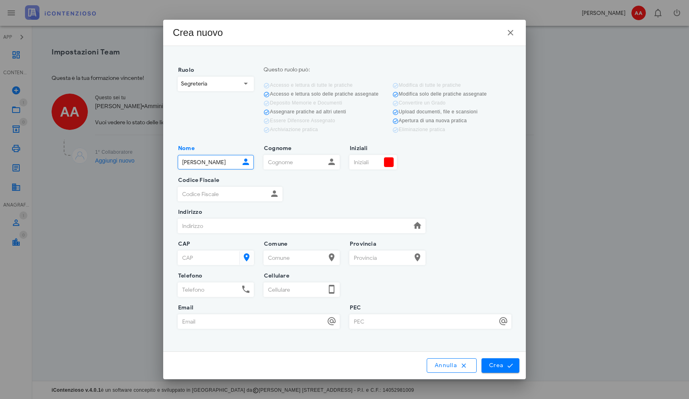
type input "[PERSON_NAME]"
type input "A"
type input "ADDONIZIO"
type input "AA"
click at [209, 193] on input "Codice Fiscale" at bounding box center [223, 194] width 90 height 14
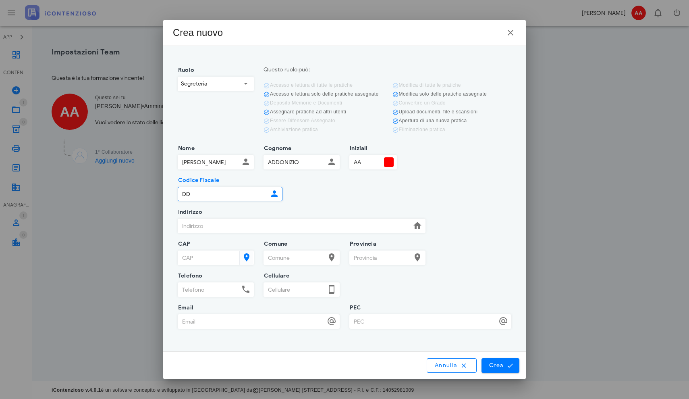
type input "D"
type input "DDNLRD65B14A783K"
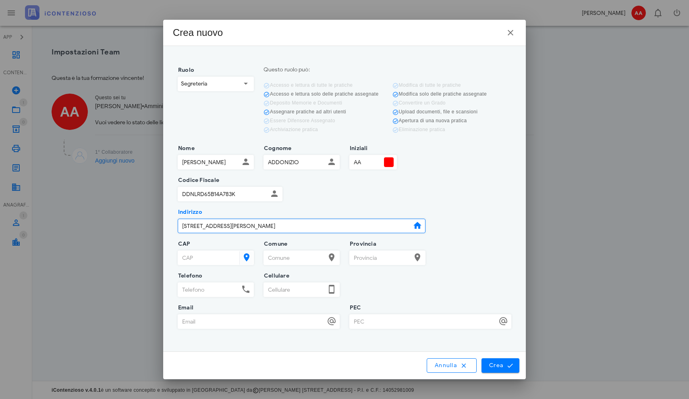
type input "[STREET_ADDRESS][PERSON_NAME]"
click at [192, 253] on input "CAP" at bounding box center [208, 258] width 60 height 14
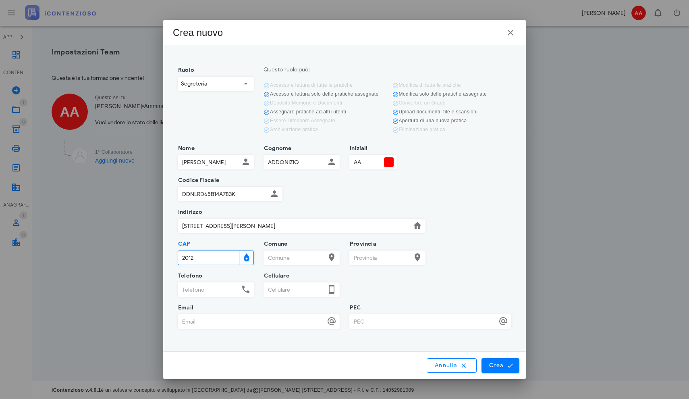
type input "20124"
click at [221, 285] on div "[GEOGRAPHIC_DATA]" at bounding box center [242, 284] width 71 height 7
type input "[GEOGRAPHIC_DATA]"
type input "MI"
type input "20124"
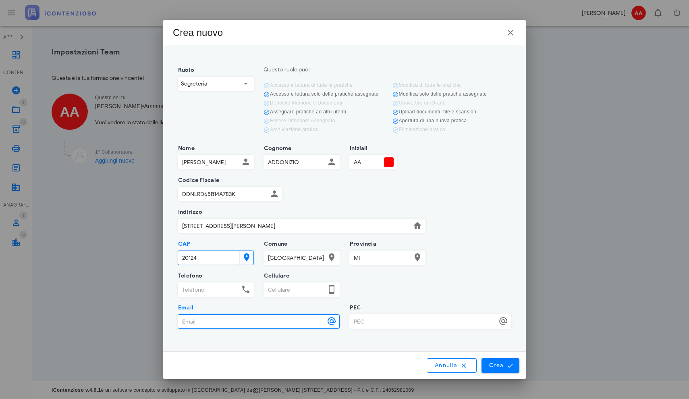
type input "addonizio@connetto.legal"
click at [363, 323] on input "PEC" at bounding box center [423, 321] width 147 height 14
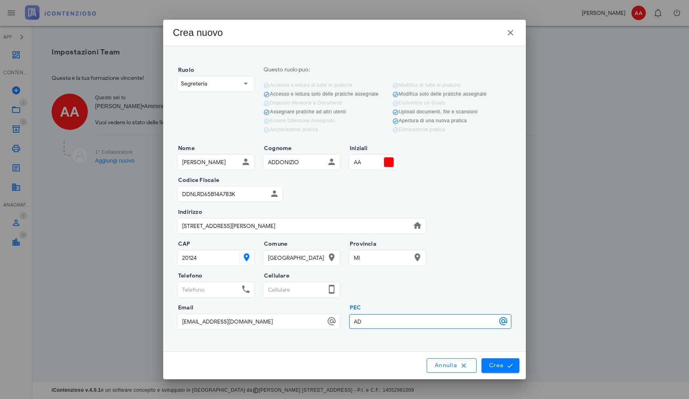
type input "A"
type input "addonizioalfredo@legalmail.it"
click at [501, 368] on span "Crea" at bounding box center [500, 364] width 23 height 7
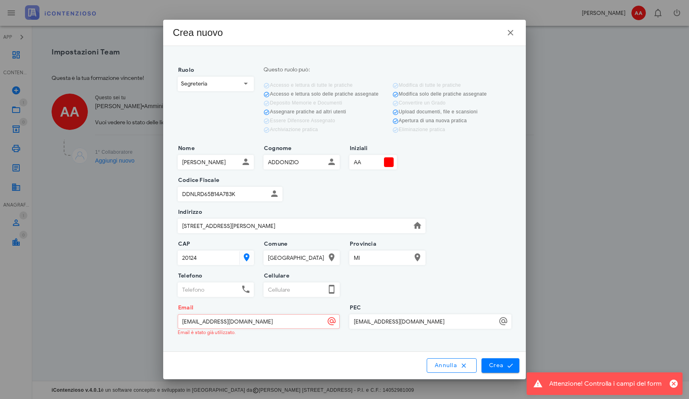
click at [271, 320] on input "addonizio@connetto.legal" at bounding box center [251, 321] width 147 height 14
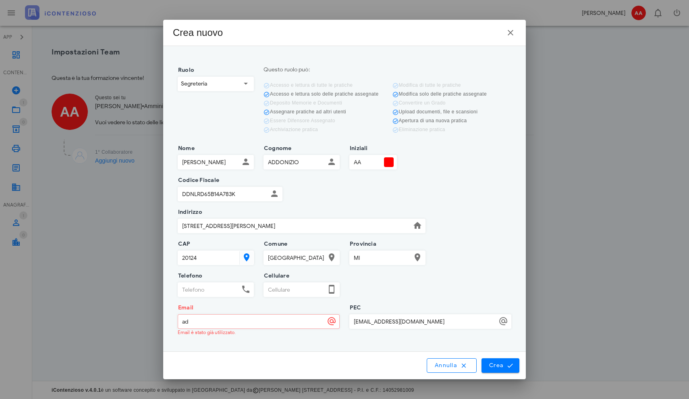
type input "a"
type input "a.addonizio@studioaddonizio.it"
click at [492, 367] on span "Crea" at bounding box center [500, 364] width 23 height 7
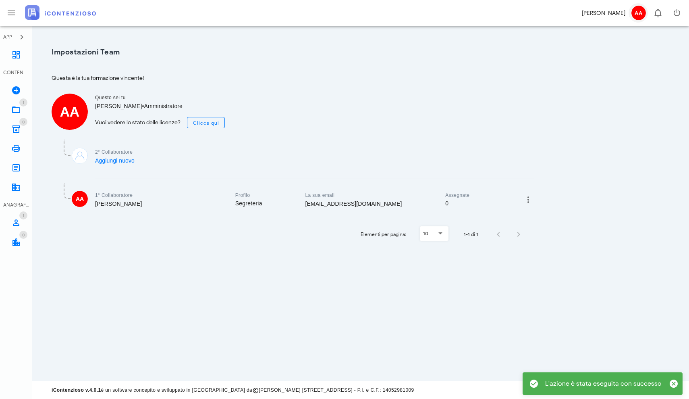
click at [635, 12] on span "AA" at bounding box center [638, 13] width 15 height 15
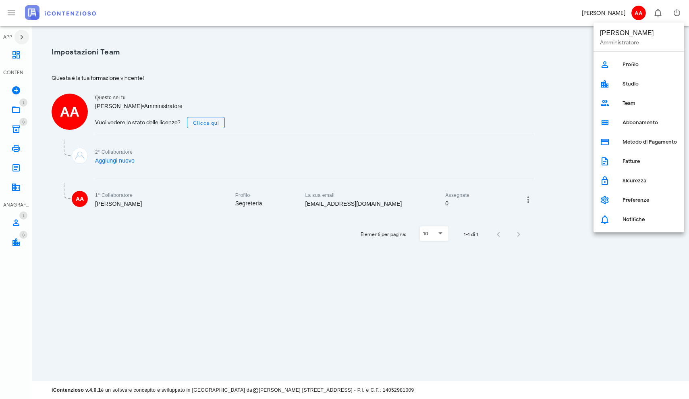
click at [21, 37] on icon "button" at bounding box center [22, 37] width 10 height 10
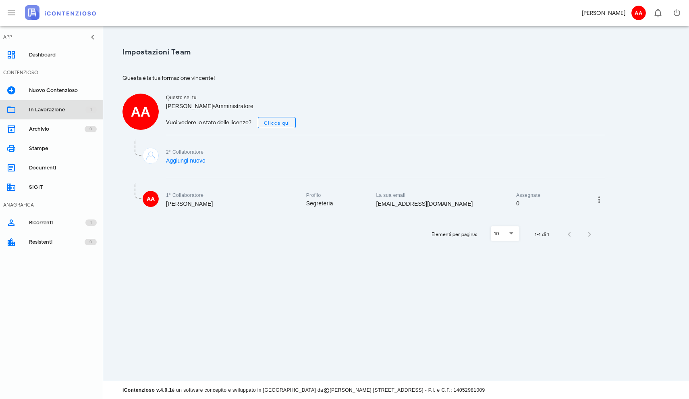
click at [36, 110] on div "In Lavorazione" at bounding box center [57, 109] width 56 height 6
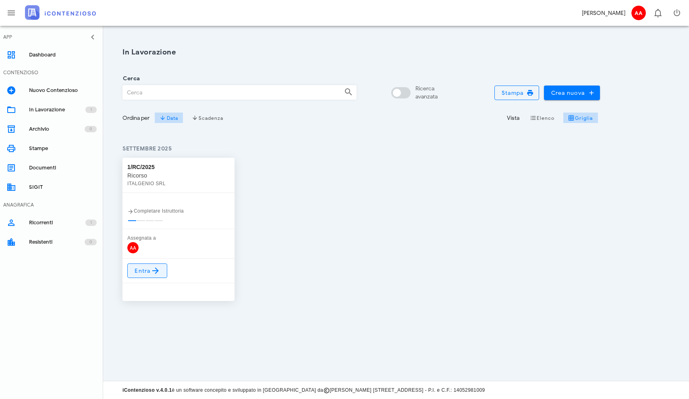
click at [141, 271] on span "Entra" at bounding box center [147, 271] width 26 height 10
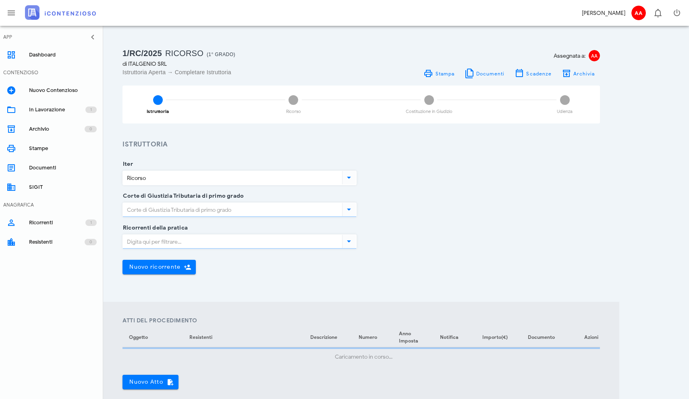
type input "[GEOGRAPHIC_DATA]"
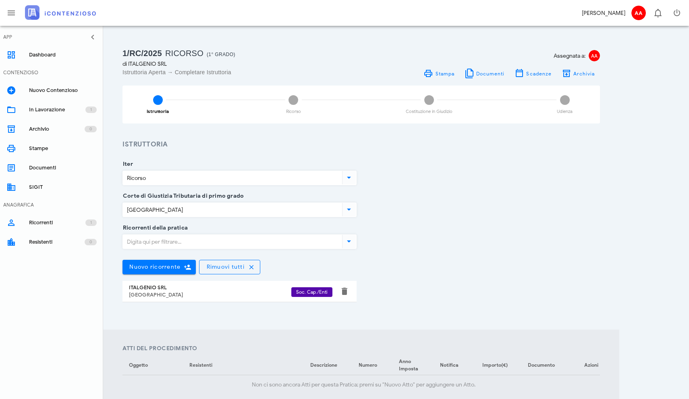
click at [349, 241] on icon at bounding box center [349, 241] width 10 height 10
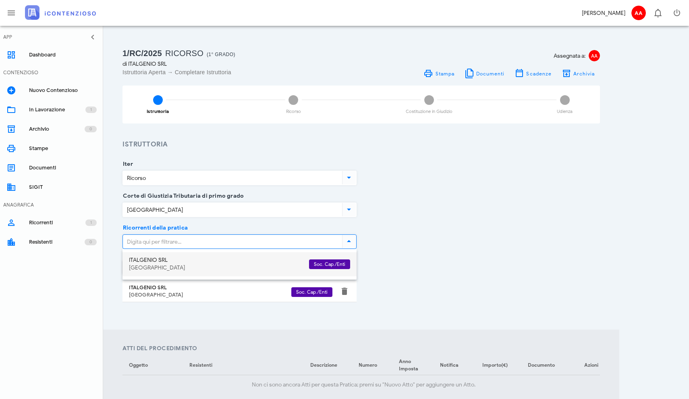
click at [144, 270] on div "[GEOGRAPHIC_DATA]" at bounding box center [216, 267] width 174 height 7
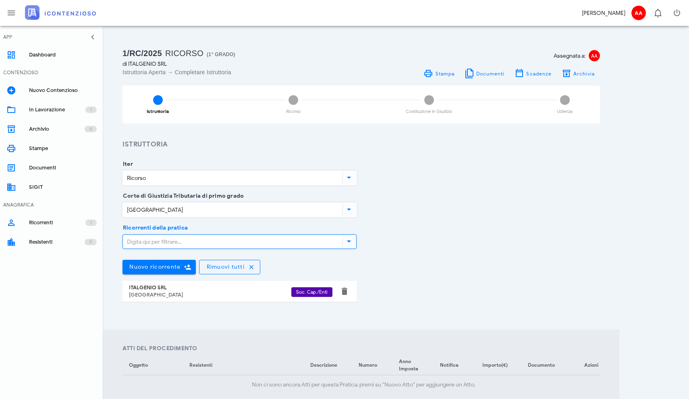
click at [142, 296] on div "[GEOGRAPHIC_DATA]" at bounding box center [210, 294] width 162 height 6
click at [484, 75] on span "Documenti" at bounding box center [490, 74] width 29 height 6
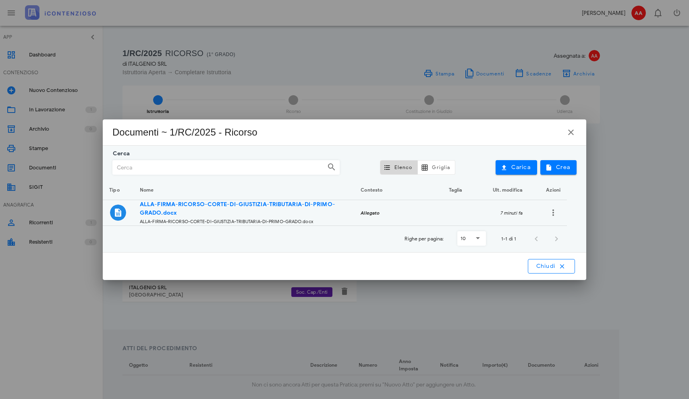
click at [333, 167] on icon at bounding box center [332, 167] width 10 height 10
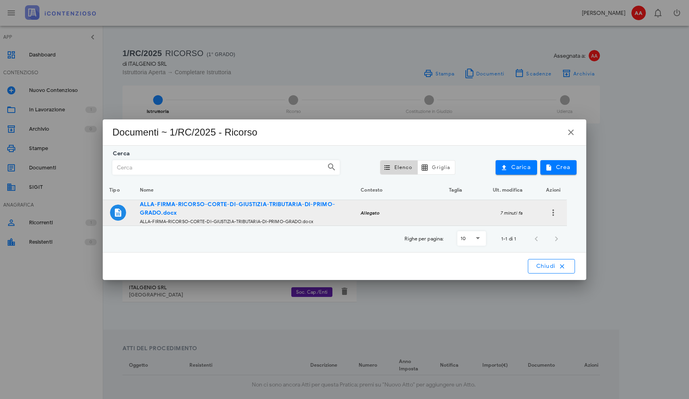
click at [218, 203] on strong "ALLA-FIRMA-RICORSO-CORTE-DI-GIUSTIZIA-TRIBUTARIA-DI-PRIMO-GRADO.docx" at bounding box center [237, 208] width 195 height 15
click at [553, 214] on icon "button" at bounding box center [553, 213] width 10 height 10
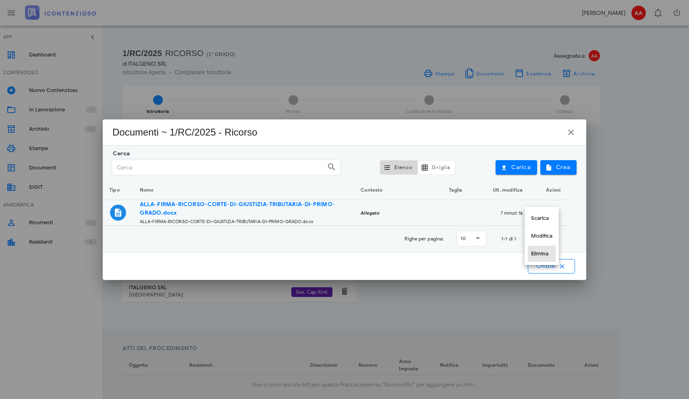
click at [536, 255] on div "Elimina" at bounding box center [541, 253] width 21 height 6
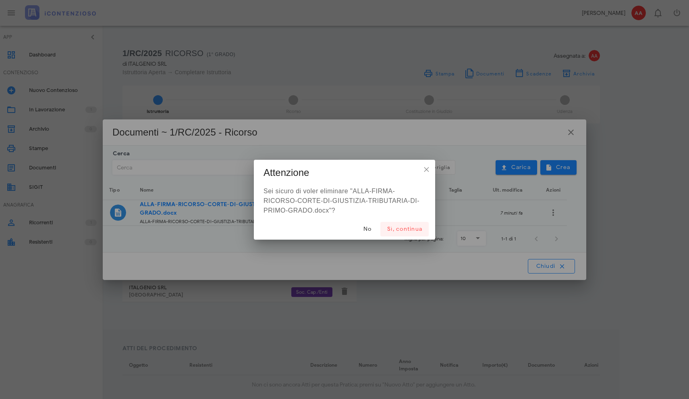
click at [405, 230] on span "Sì, continua" at bounding box center [404, 228] width 35 height 7
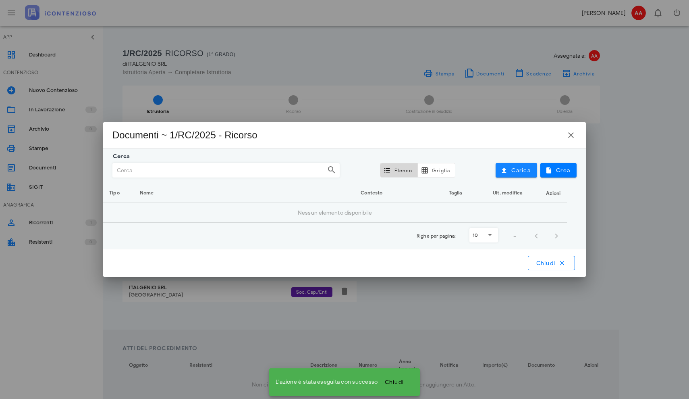
click at [520, 170] on span "Carica" at bounding box center [516, 169] width 29 height 7
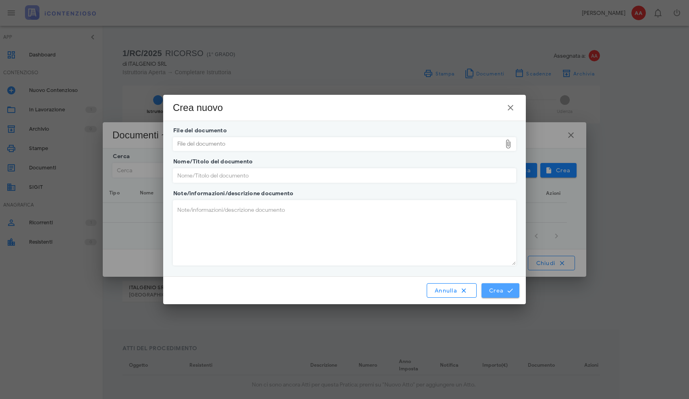
click at [500, 291] on span "Crea" at bounding box center [500, 289] width 23 height 7
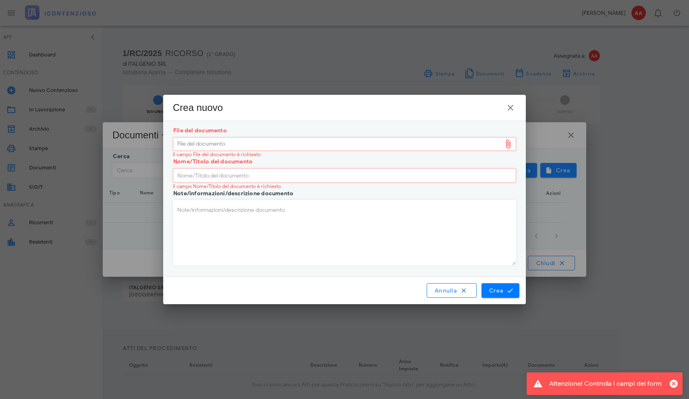
click at [434, 145] on div "File del documento" at bounding box center [337, 143] width 328 height 13
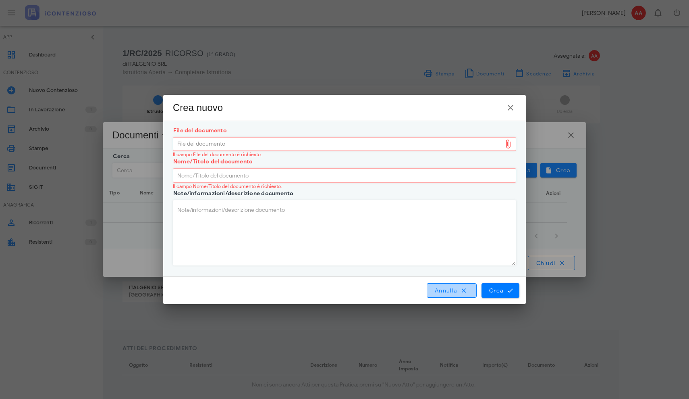
click at [445, 289] on span "Annulla" at bounding box center [451, 289] width 35 height 7
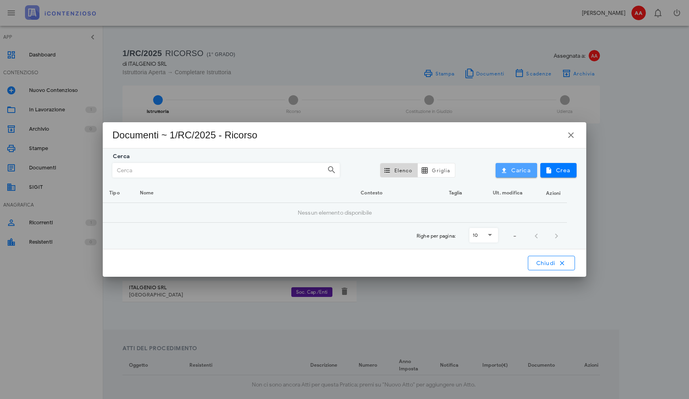
click at [513, 169] on span "Carica" at bounding box center [516, 169] width 29 height 7
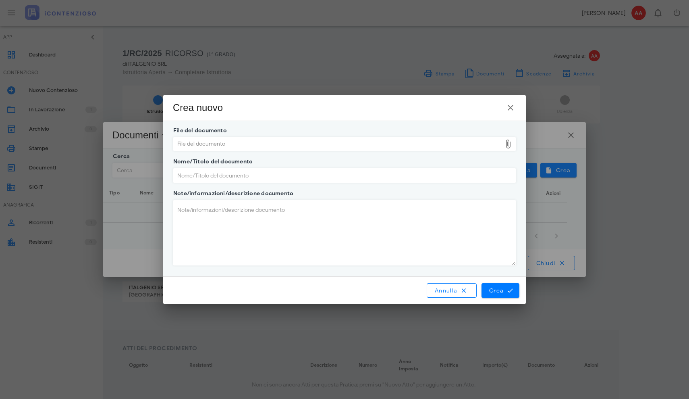
click at [508, 145] on icon at bounding box center [508, 144] width 10 height 10
click at [322, 147] on div "File del documento" at bounding box center [337, 143] width 328 height 13
type input "C:\fakepath\ PER DEPOSITO CORTE DI GIUSTIZIA TRIBUTARIA DI PRIMO GRADO.docx"
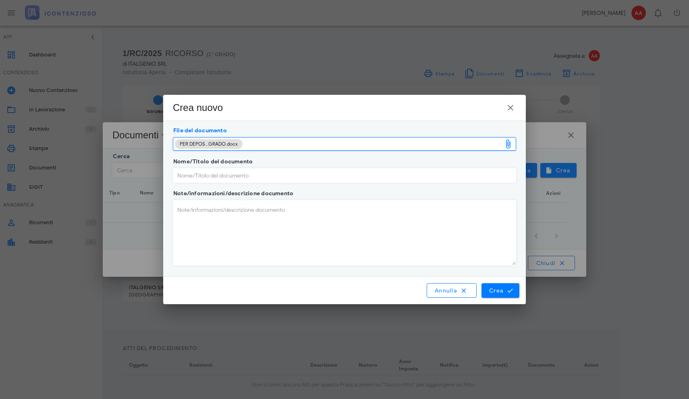
type input "PER-DEPOSITO-CORTE-DI-GIUSTIZIA-TRIBUTARIA-DI-PRIMO-GRADO.docx"
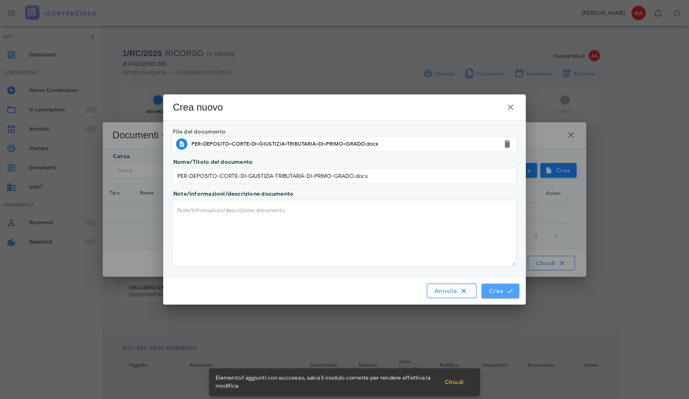
click at [496, 294] on span "Crea" at bounding box center [500, 290] width 23 height 7
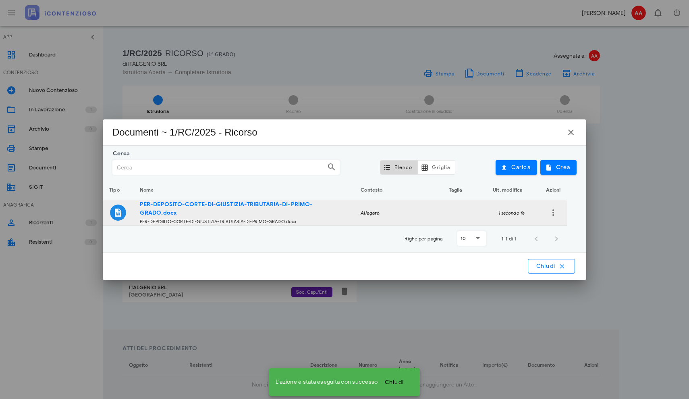
click at [245, 205] on strong "PER-DEPOSITO-CORTE-DI-GIUSTIZIA-TRIBUTARIA-DI-PRIMO-GRADO.docx" at bounding box center [226, 208] width 173 height 15
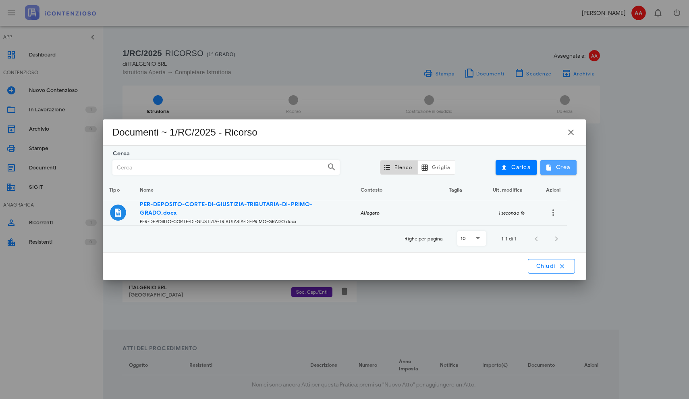
click at [556, 167] on span "Crea" at bounding box center [558, 167] width 23 height 7
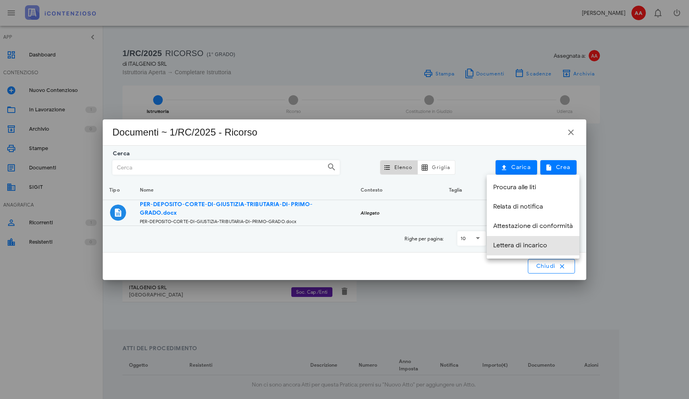
click at [510, 245] on div "Lettera di incarico" at bounding box center [533, 245] width 80 height 8
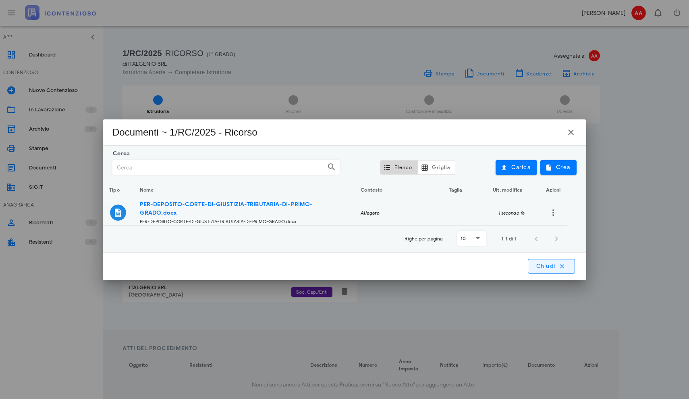
click at [551, 268] on span "Chiudi" at bounding box center [552, 265] width 32 height 7
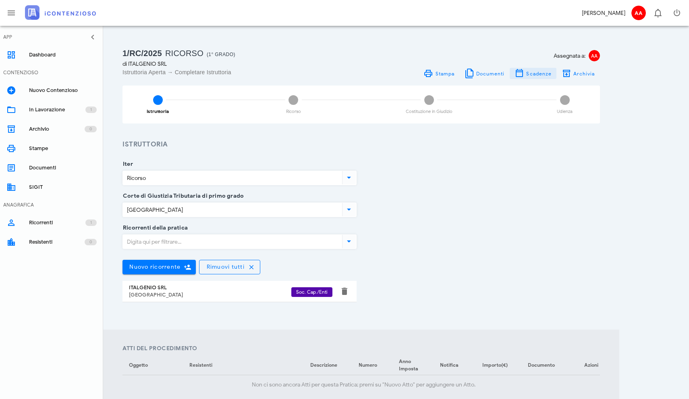
click at [531, 75] on span "Scadenze" at bounding box center [539, 74] width 26 height 6
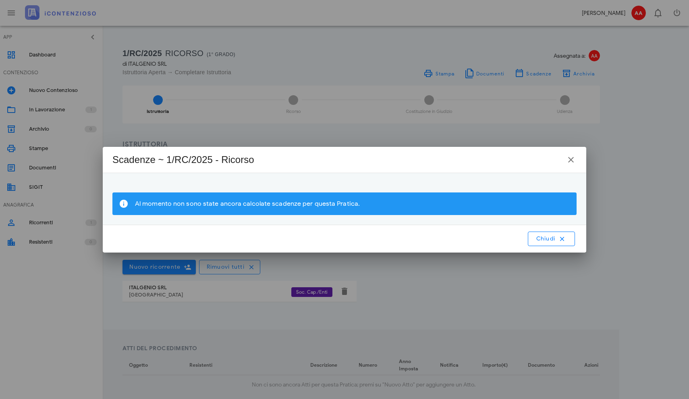
click at [274, 203] on div "Al momento non sono state ancora calcolate scadenze per questa Pratica." at bounding box center [352, 203] width 435 height 9
click at [540, 239] on span "Chiudi" at bounding box center [552, 238] width 32 height 7
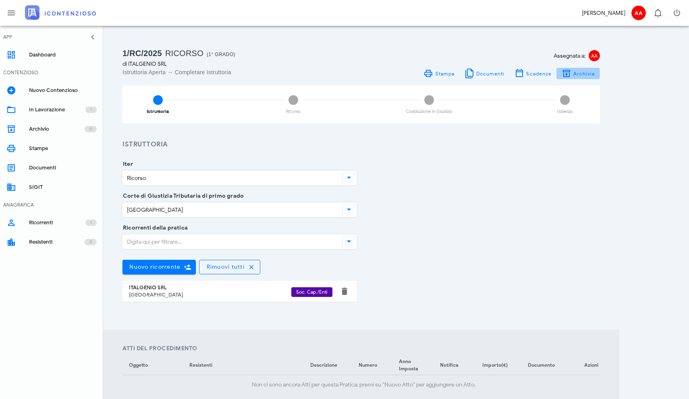
click at [574, 75] on span "Archivia" at bounding box center [584, 74] width 22 height 6
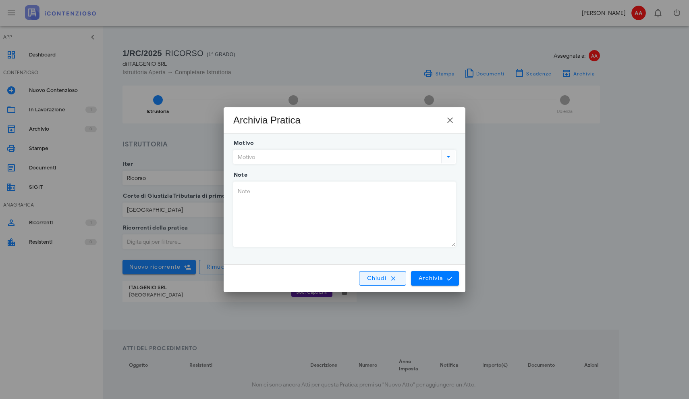
click at [390, 279] on icon "button" at bounding box center [393, 277] width 7 height 7
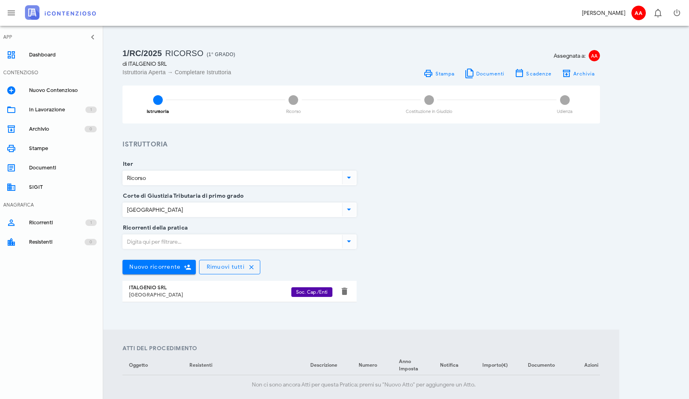
click at [433, 253] on div "Ricorrenti della pratica Nuovo ricorrente Rimuovi tutti ITALGENIO SRL Prato Soc…" at bounding box center [361, 271] width 487 height 87
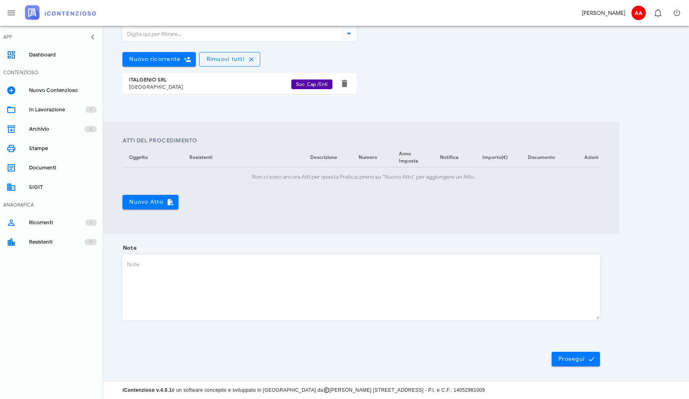
scroll to position [207, 0]
click at [572, 359] on span "Prosegui" at bounding box center [575, 358] width 35 height 7
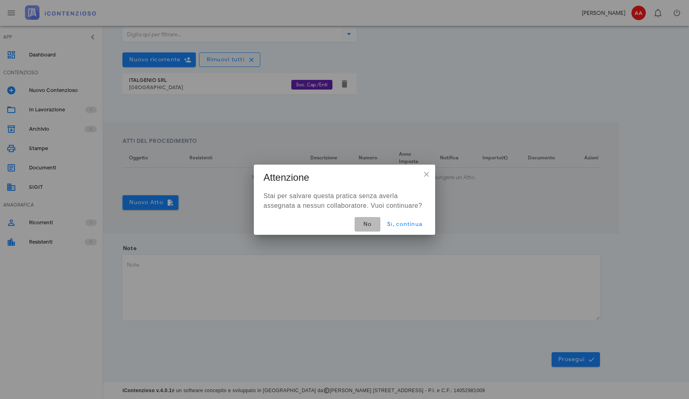
click at [370, 224] on span "No" at bounding box center [367, 223] width 13 height 7
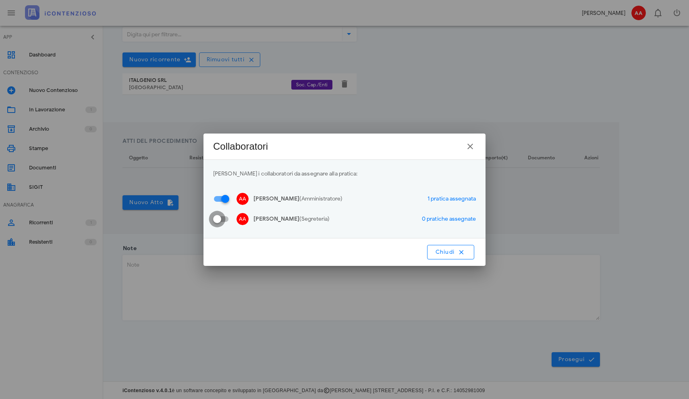
click at [220, 220] on div at bounding box center [217, 219] width 14 height 14
checkbox input "true"
click at [453, 253] on span "Chiudi" at bounding box center [451, 251] width 32 height 7
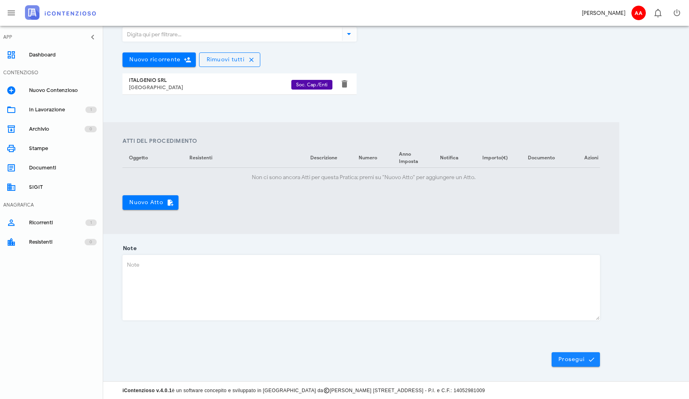
click at [563, 360] on span "Prosegui" at bounding box center [575, 358] width 35 height 7
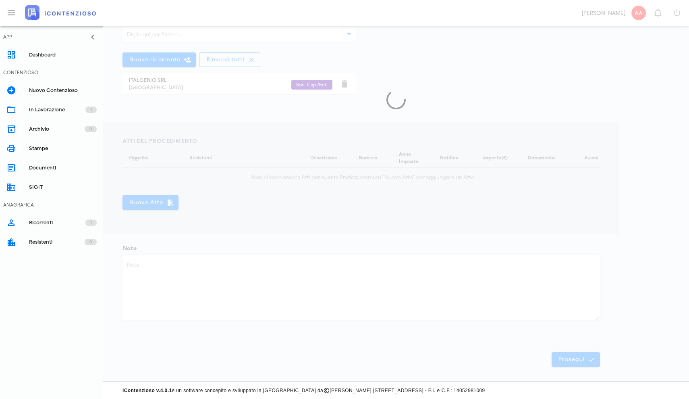
scroll to position [0, 0]
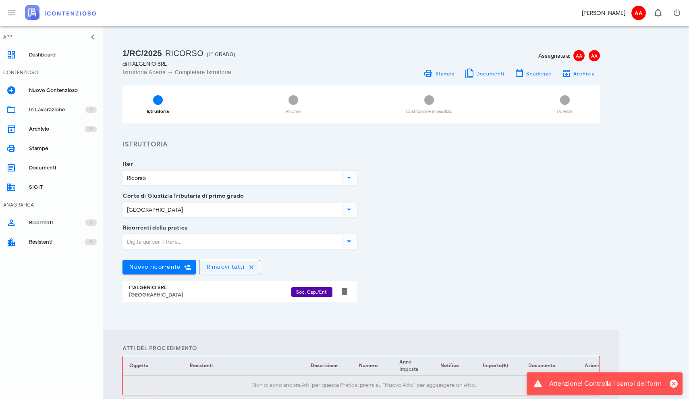
click at [389, 269] on div "Ricorrenti della pratica Nuovo ricorrente Rimuovi tutti ITALGENIO SRL Prato Soc…" at bounding box center [361, 271] width 487 height 87
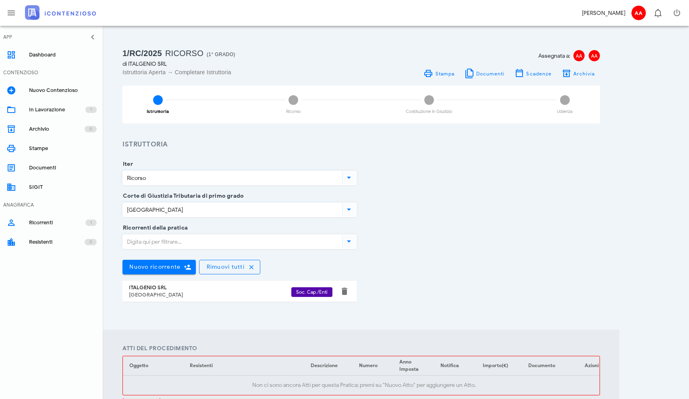
click at [279, 149] on section "Iter Ricorso Corte di Giustizia Tributaria di primo grado Prato Ricorrenti dell…" at bounding box center [361, 239] width 516 height 180
click at [442, 75] on span "Stampa" at bounding box center [445, 74] width 20 height 6
click at [307, 293] on span "Soc. Cap./Enti" at bounding box center [311, 292] width 31 height 10
click at [295, 114] on div "2 Ricorso" at bounding box center [293, 104] width 71 height 38
click at [294, 108] on div "2 Ricorso" at bounding box center [293, 104] width 71 height 38
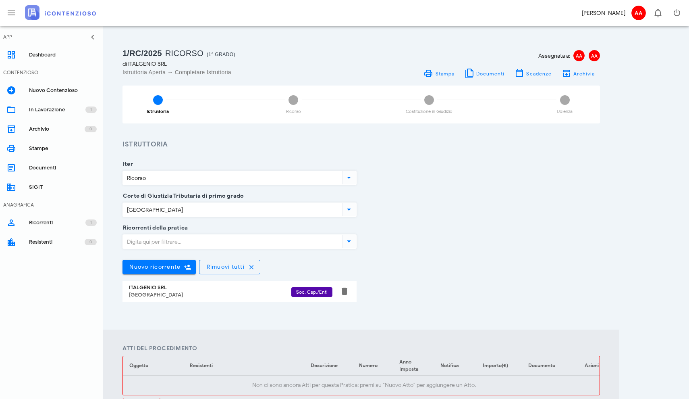
click at [476, 286] on div "Ricorrenti della pratica Nuovo ricorrente Rimuovi tutti ITALGENIO SRL Prato Soc…" at bounding box center [361, 271] width 487 height 87
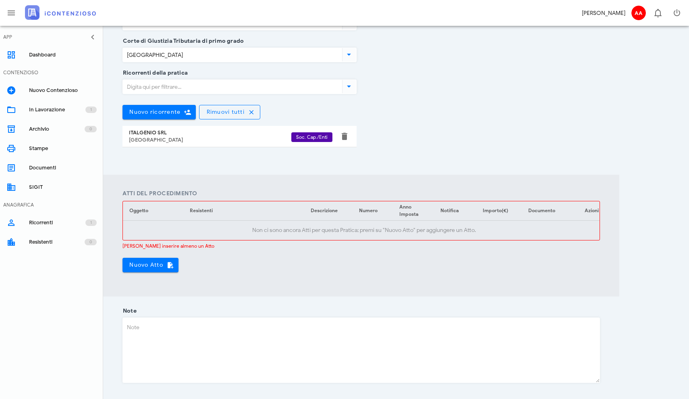
scroll to position [159, 0]
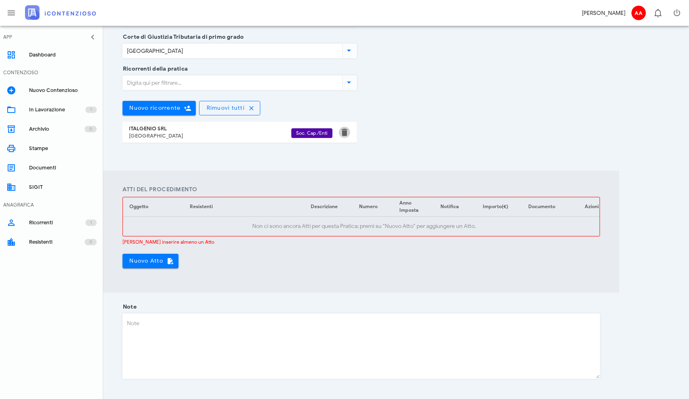
click at [345, 132] on button "button" at bounding box center [345, 132] width 10 height 10
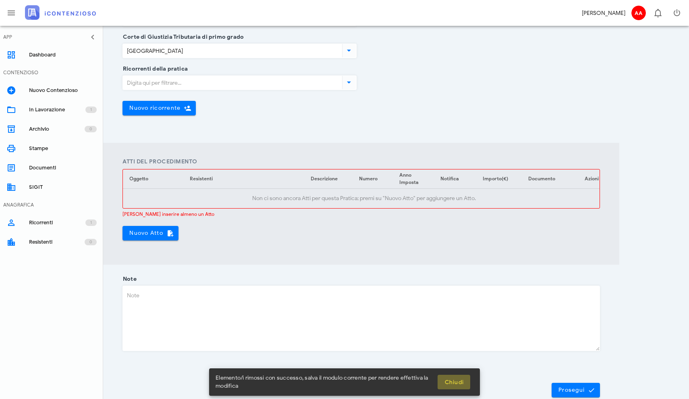
click at [455, 383] on span "Chiudi" at bounding box center [454, 381] width 20 height 7
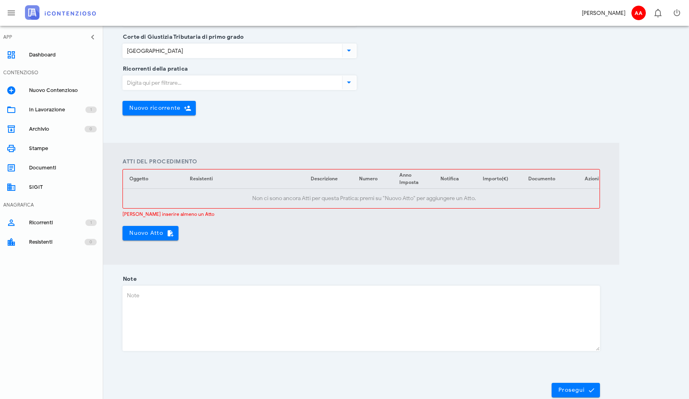
click at [348, 84] on icon at bounding box center [349, 82] width 10 height 10
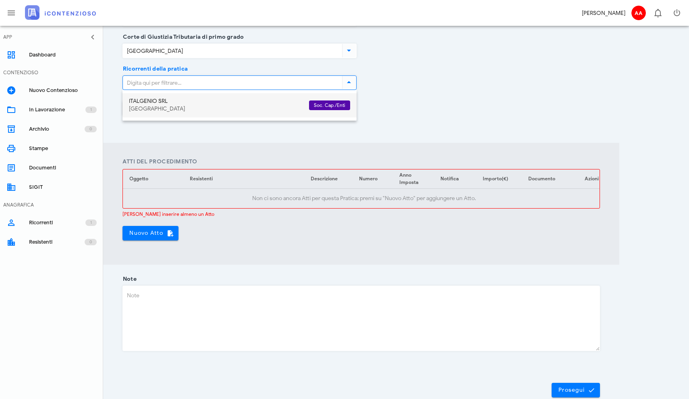
click at [152, 107] on div "Prato" at bounding box center [216, 109] width 174 height 7
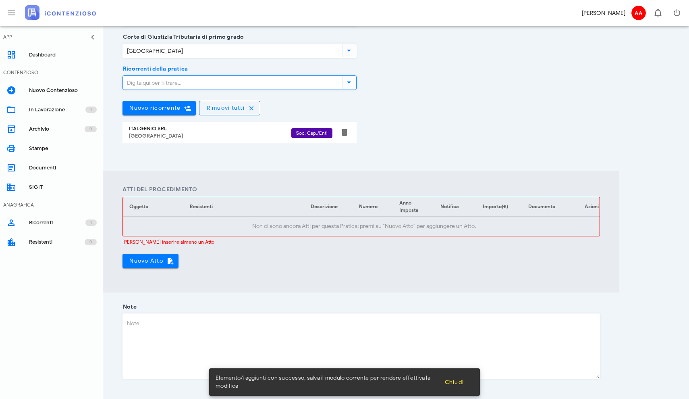
click at [141, 135] on div "Prato" at bounding box center [210, 136] width 162 height 6
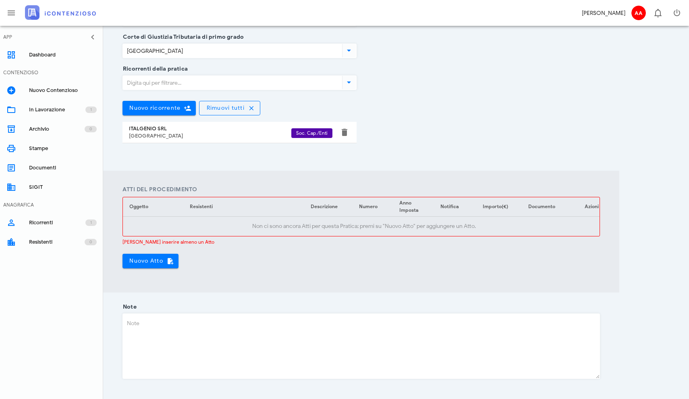
click at [430, 112] on div "Ricorrenti della pratica Nuovo ricorrente Rimuovi tutti ITALGENIO SRL Prato Soc…" at bounding box center [361, 112] width 487 height 87
click at [33, 58] on div "Dashboard" at bounding box center [63, 55] width 68 height 6
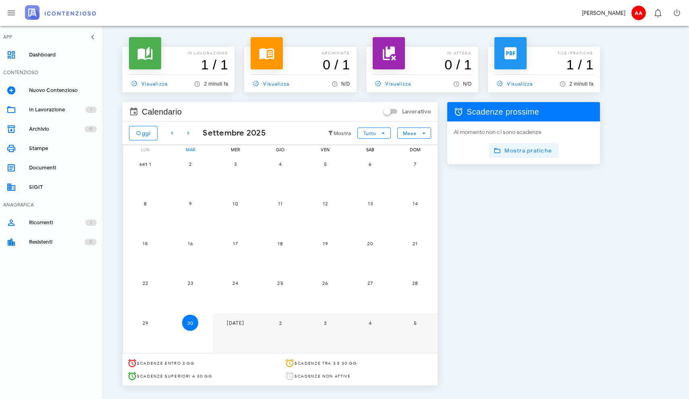
click at [519, 150] on span "Mostra pratiche" at bounding box center [523, 150] width 57 height 7
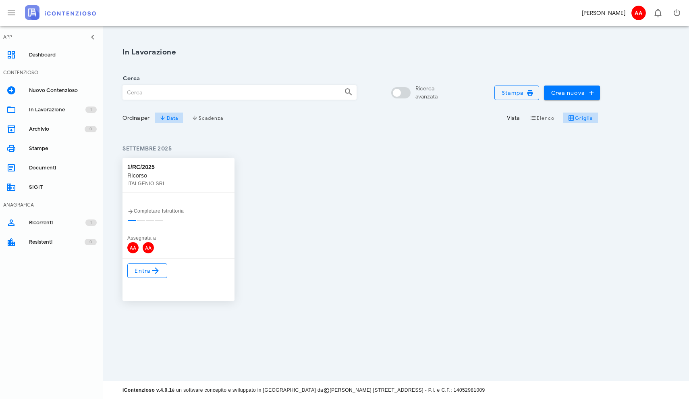
click at [139, 251] on div "AA AA" at bounding box center [140, 247] width 27 height 11
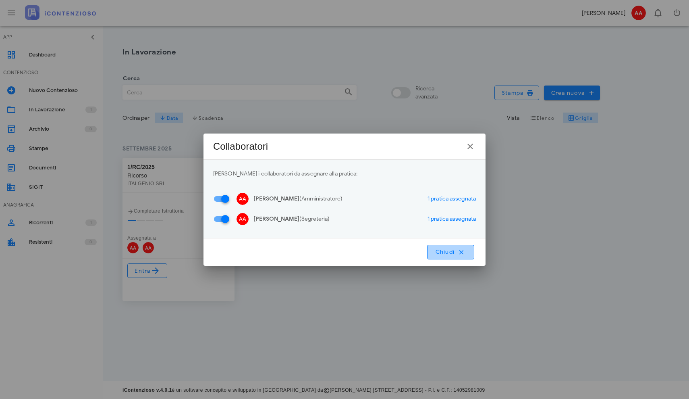
click at [443, 254] on span "Chiudi" at bounding box center [451, 251] width 32 height 7
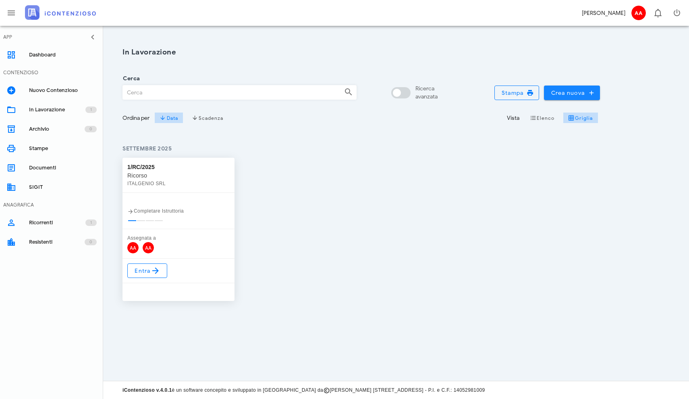
click at [574, 94] on span "Crea nuova" at bounding box center [571, 92] width 43 height 7
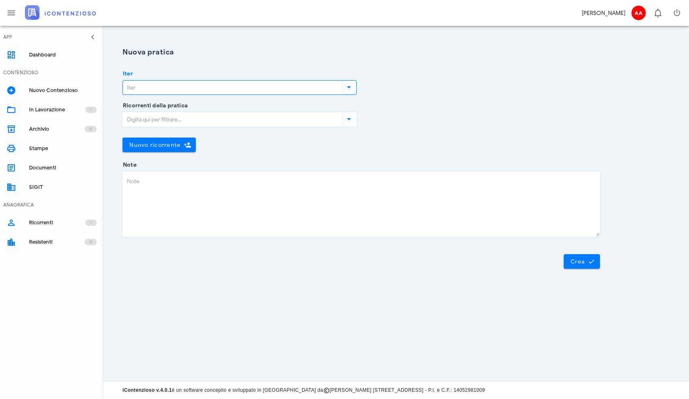
click at [139, 85] on input "Iter" at bounding box center [232, 88] width 218 height 14
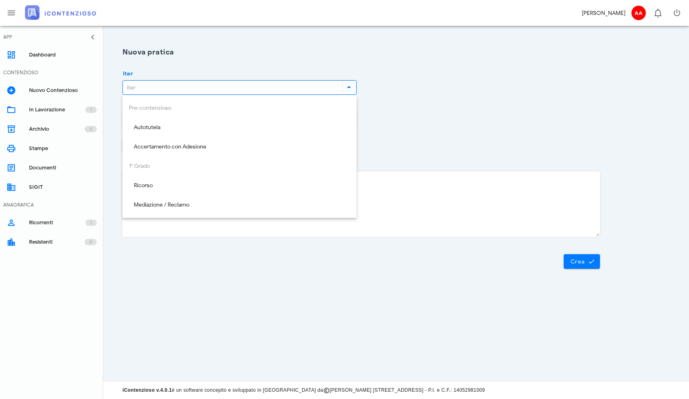
click at [458, 95] on div "Iter" at bounding box center [361, 90] width 487 height 32
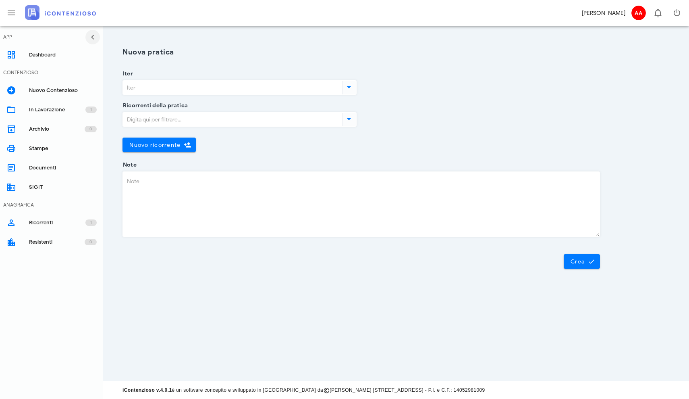
click at [93, 35] on icon "button" at bounding box center [93, 37] width 10 height 10
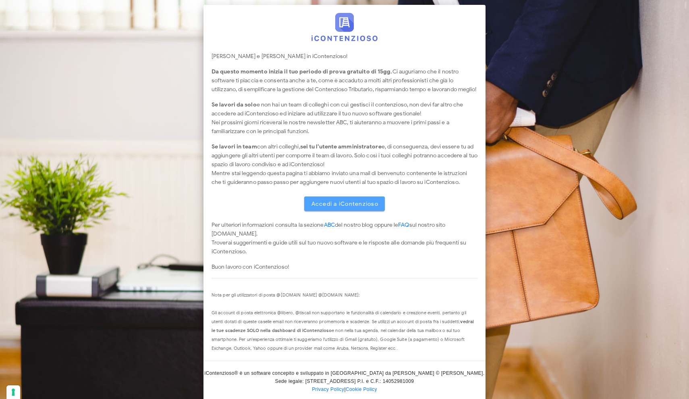
click at [330, 207] on span "Accedi a iContenzioso" at bounding box center [345, 203] width 68 height 7
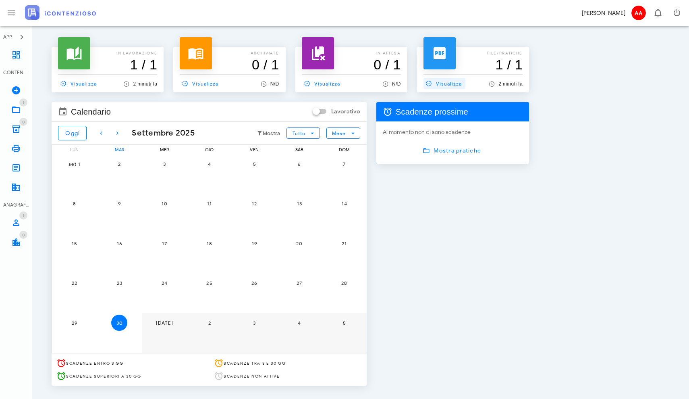
click at [444, 81] on span "Visualizza" at bounding box center [442, 83] width 39 height 7
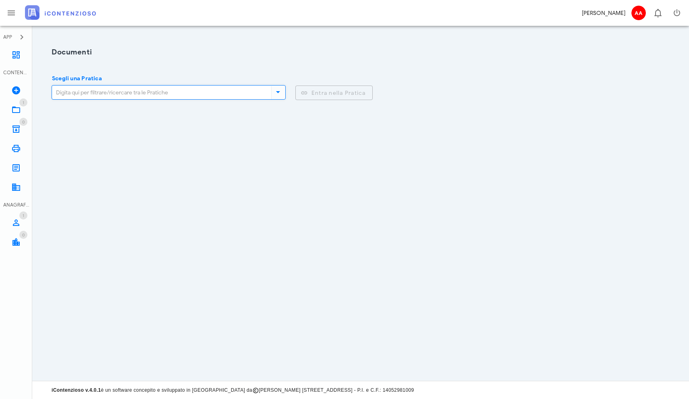
click at [73, 92] on input "Scegli una Pratica" at bounding box center [160, 92] width 216 height 14
click at [276, 93] on icon at bounding box center [278, 92] width 10 height 10
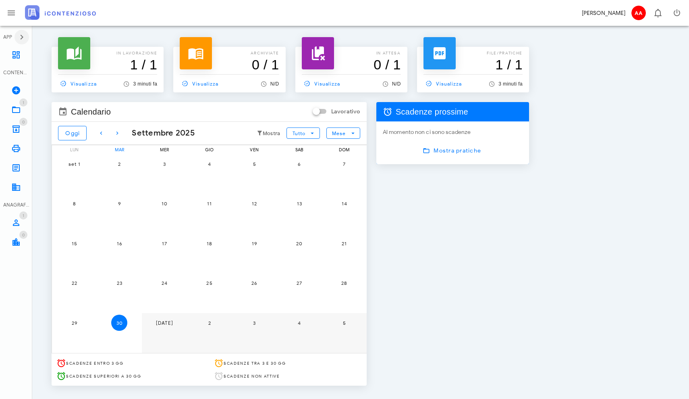
click at [22, 38] on icon "button" at bounding box center [22, 37] width 10 height 10
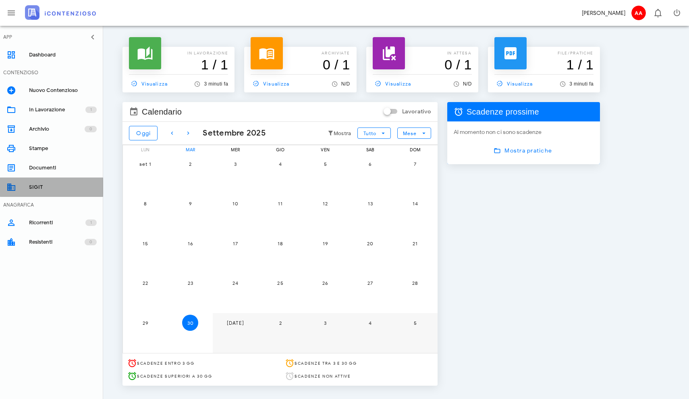
click at [37, 189] on div "SIGIT" at bounding box center [63, 187] width 68 height 6
click at [393, 111] on div at bounding box center [387, 111] width 11 height 11
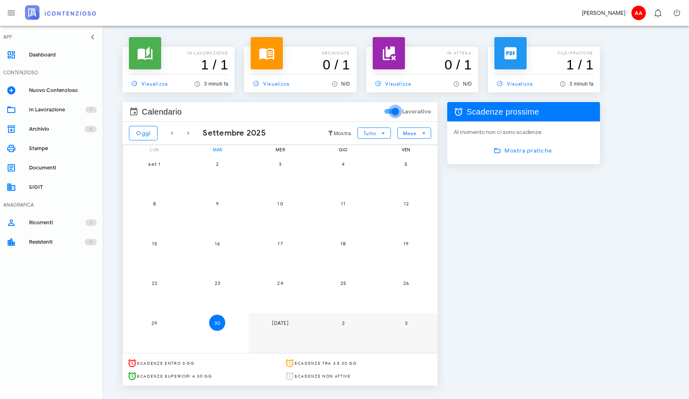
checkbox input "true"
click at [140, 133] on span "Oggi" at bounding box center [143, 133] width 15 height 7
click at [172, 132] on icon "button" at bounding box center [172, 133] width 10 height 10
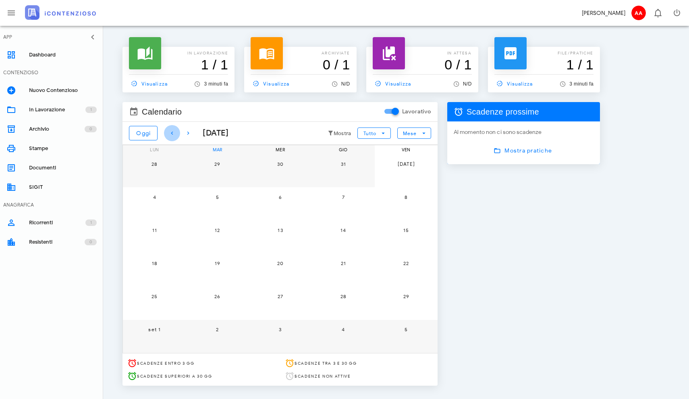
click at [172, 132] on icon "button" at bounding box center [172, 133] width 10 height 10
click at [407, 164] on span "4" at bounding box center [406, 164] width 16 height 6
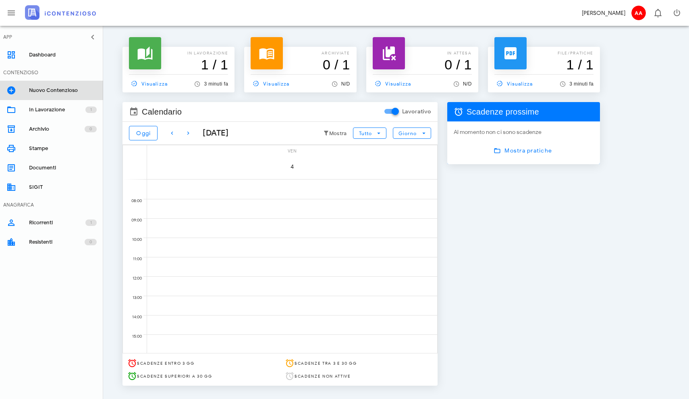
click at [40, 89] on div "Nuovo Contenzioso" at bounding box center [63, 90] width 68 height 6
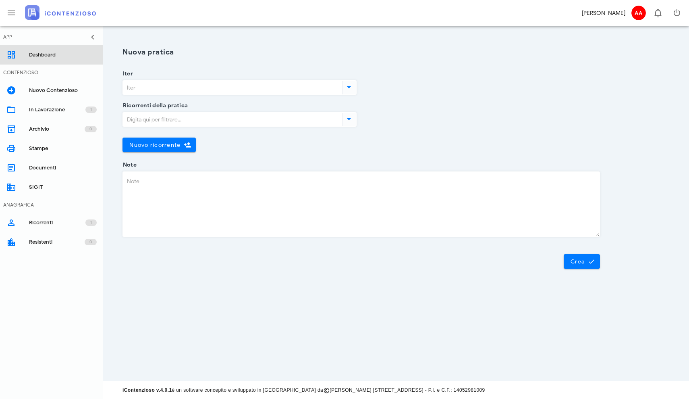
click at [37, 52] on div "Dashboard" at bounding box center [63, 55] width 68 height 6
